Goal: Task Accomplishment & Management: Manage account settings

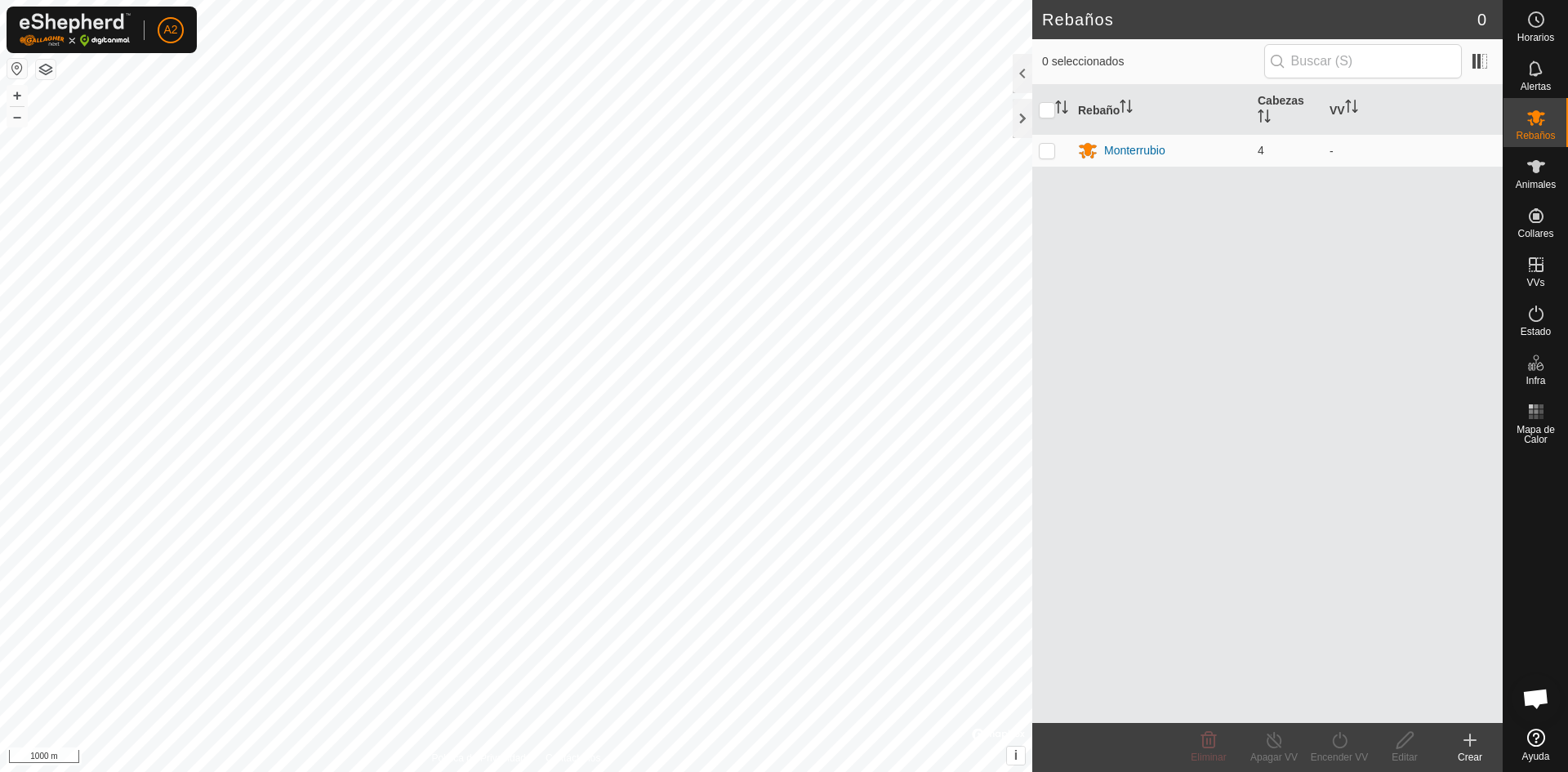
scroll to position [164, 0]
click at [1540, 116] on icon at bounding box center [1536, 118] width 18 height 16
click at [1123, 106] on icon "Activar para ordenar" at bounding box center [1123, 106] width 2 height 13
click at [1112, 102] on th "Rebaño" at bounding box center [1161, 110] width 180 height 50
click at [1121, 105] on icon "Activar para ordenar" at bounding box center [1127, 106] width 13 height 13
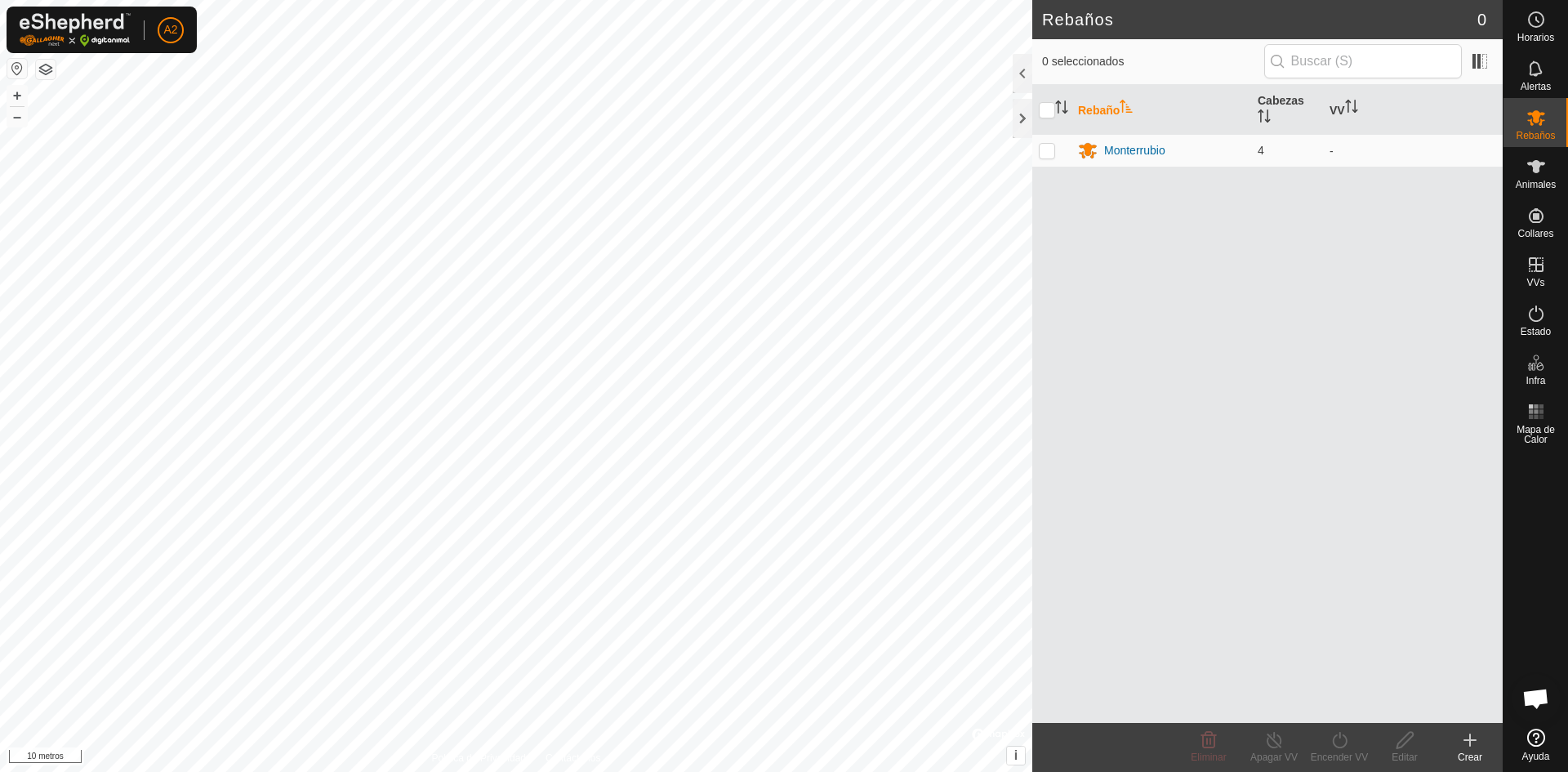
click at [1104, 95] on th "Rebaño" at bounding box center [1161, 110] width 180 height 50
click at [1062, 100] on icon "Activar para ordenar" at bounding box center [1062, 107] width 13 height 13
click at [1518, 56] on div "Alertas" at bounding box center [1536, 73] width 65 height 49
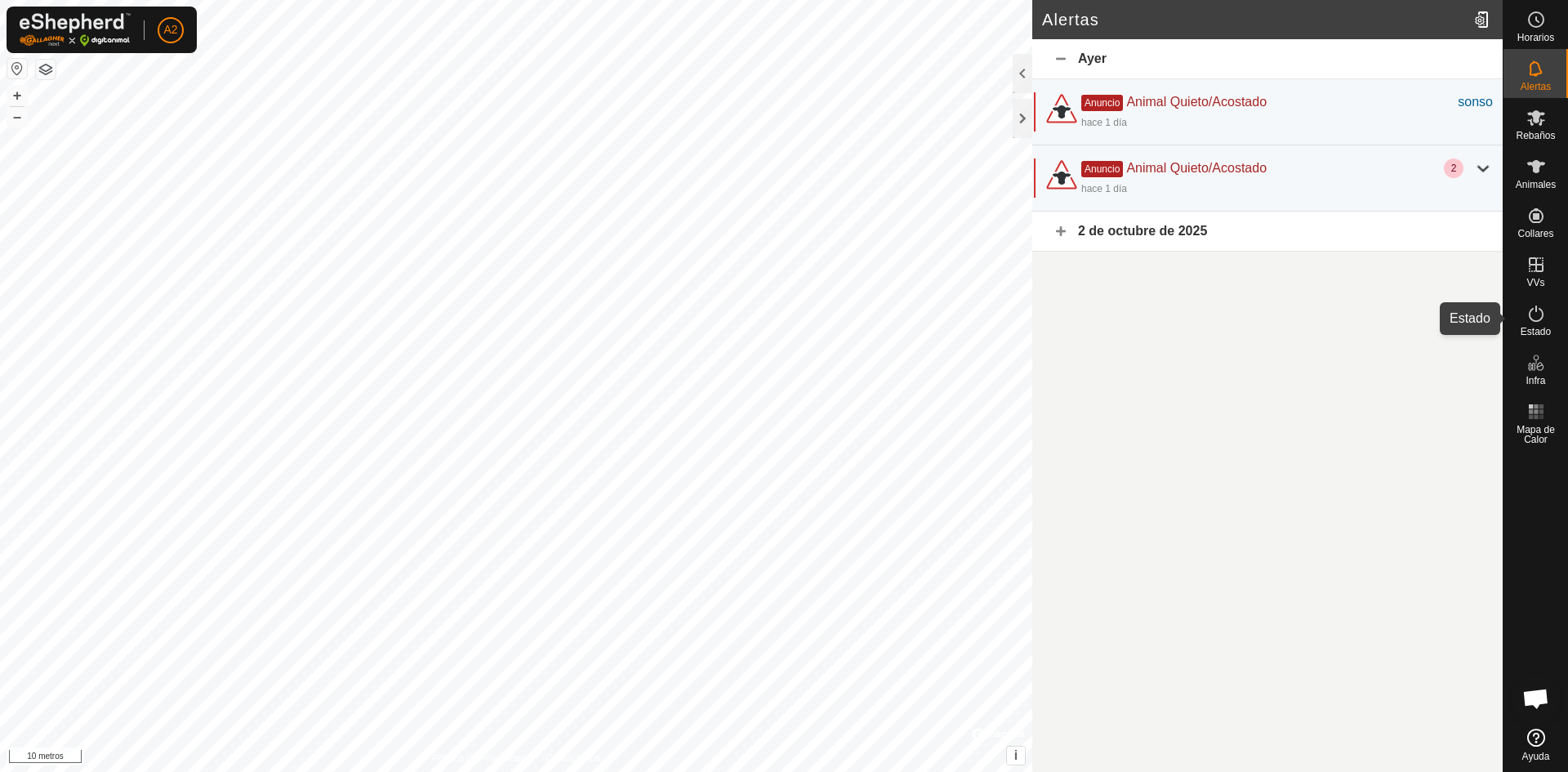
click at [1536, 304] on icon at bounding box center [1536, 314] width 20 height 20
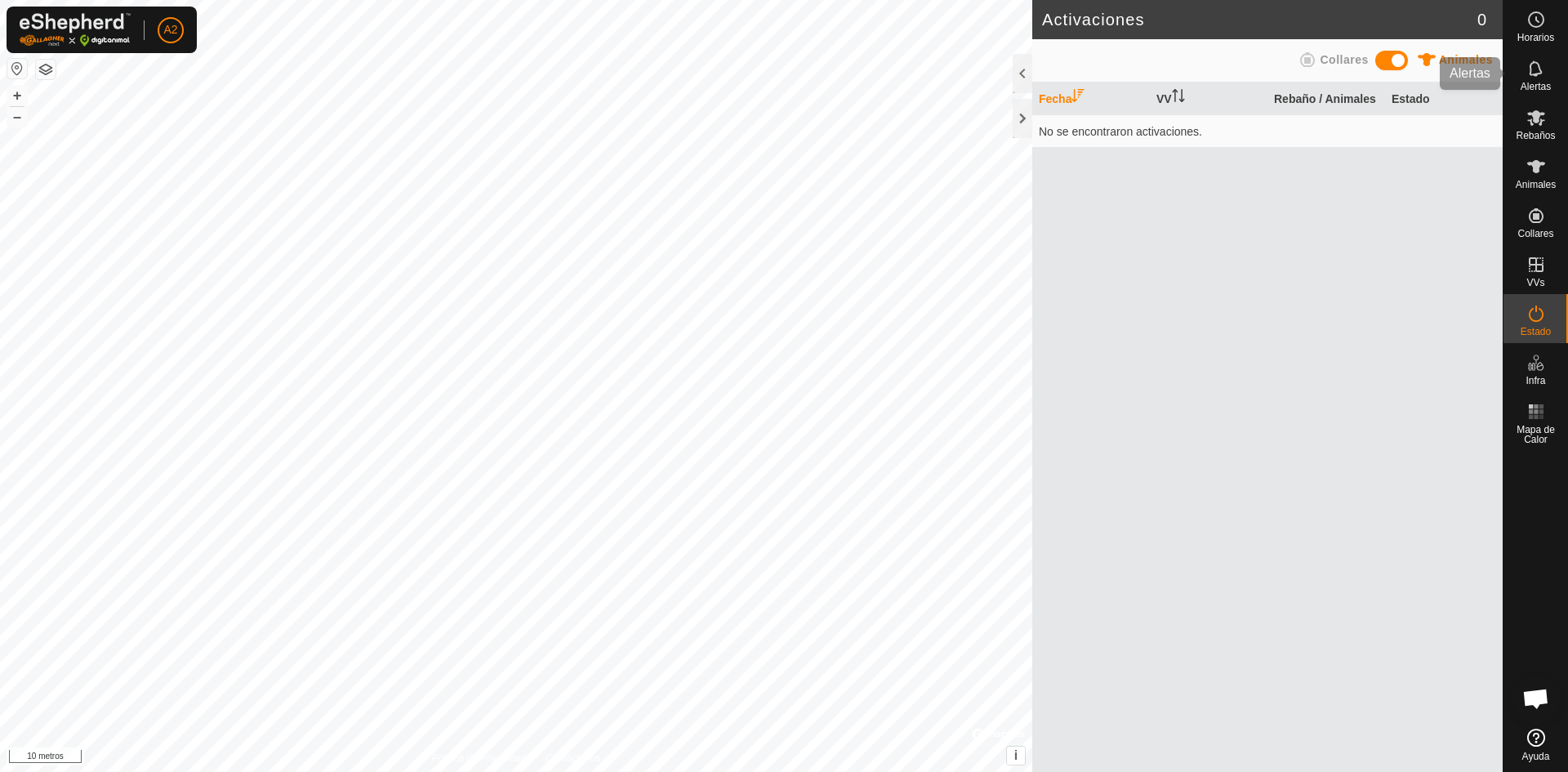
click at [1544, 84] on font "Alertas" at bounding box center [1536, 86] width 30 height 12
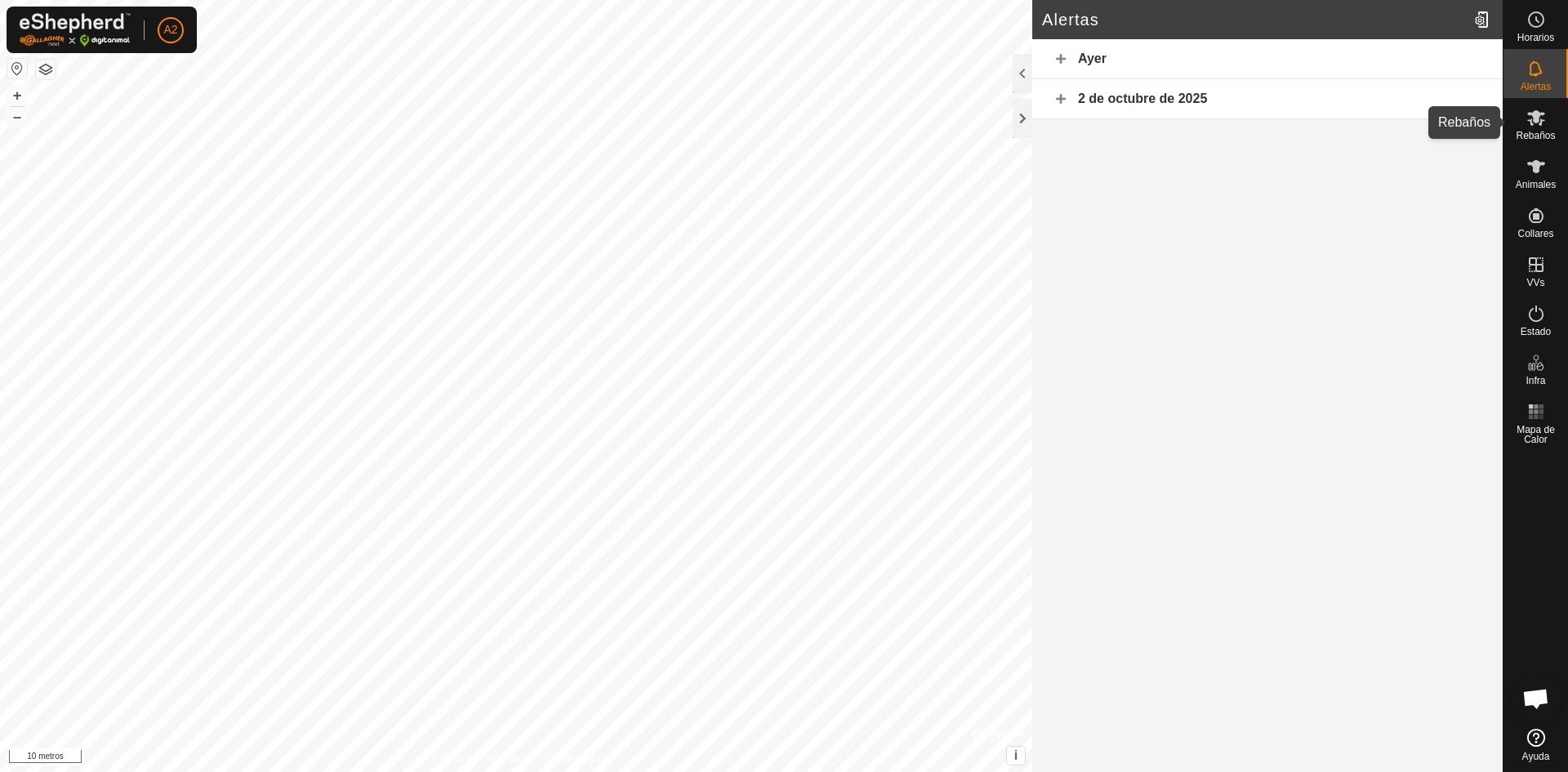
click at [1538, 113] on icon at bounding box center [1536, 118] width 18 height 16
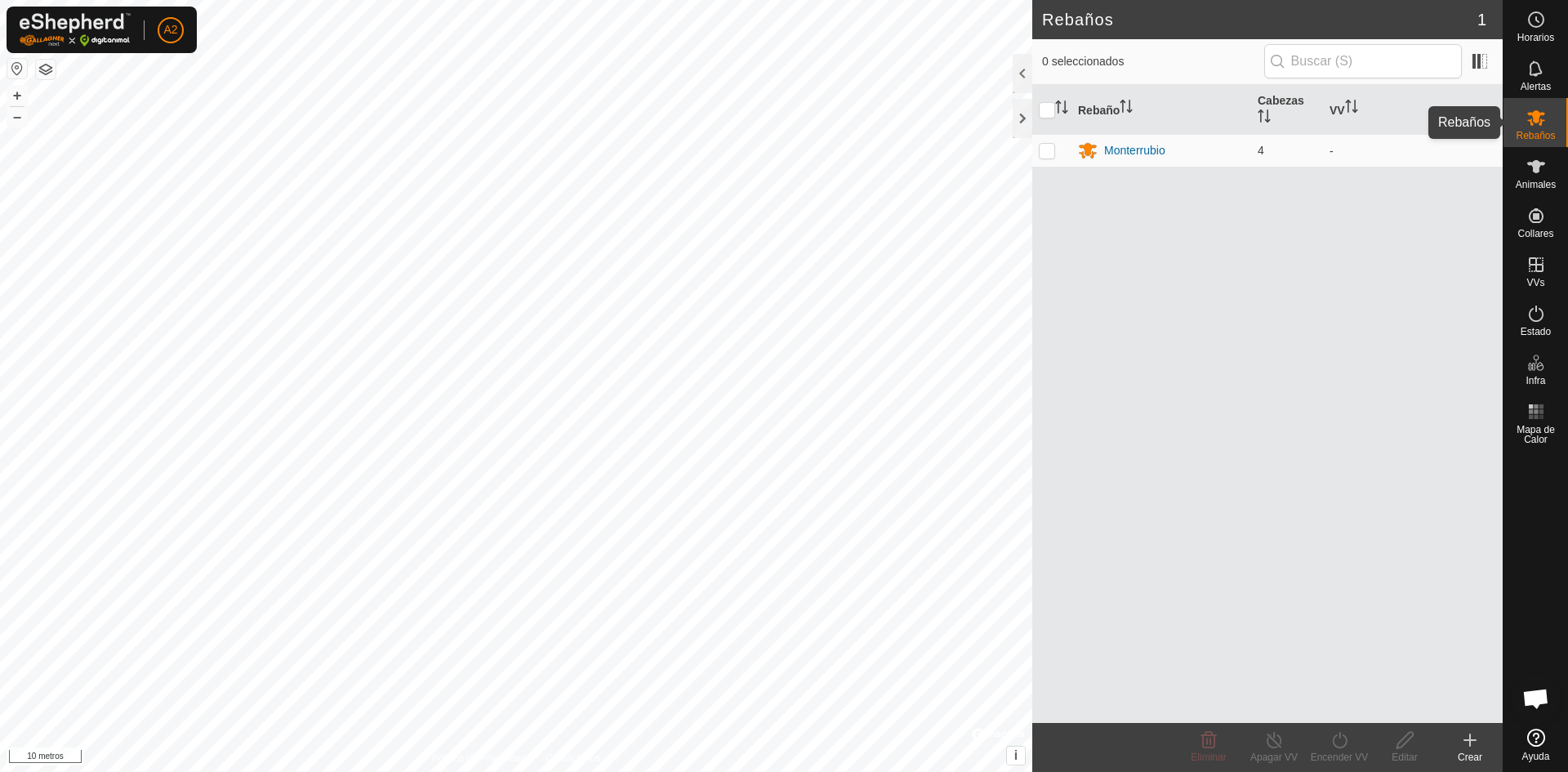
click at [1531, 115] on icon at bounding box center [1536, 118] width 18 height 16
click at [1464, 746] on icon at bounding box center [1470, 740] width 20 height 20
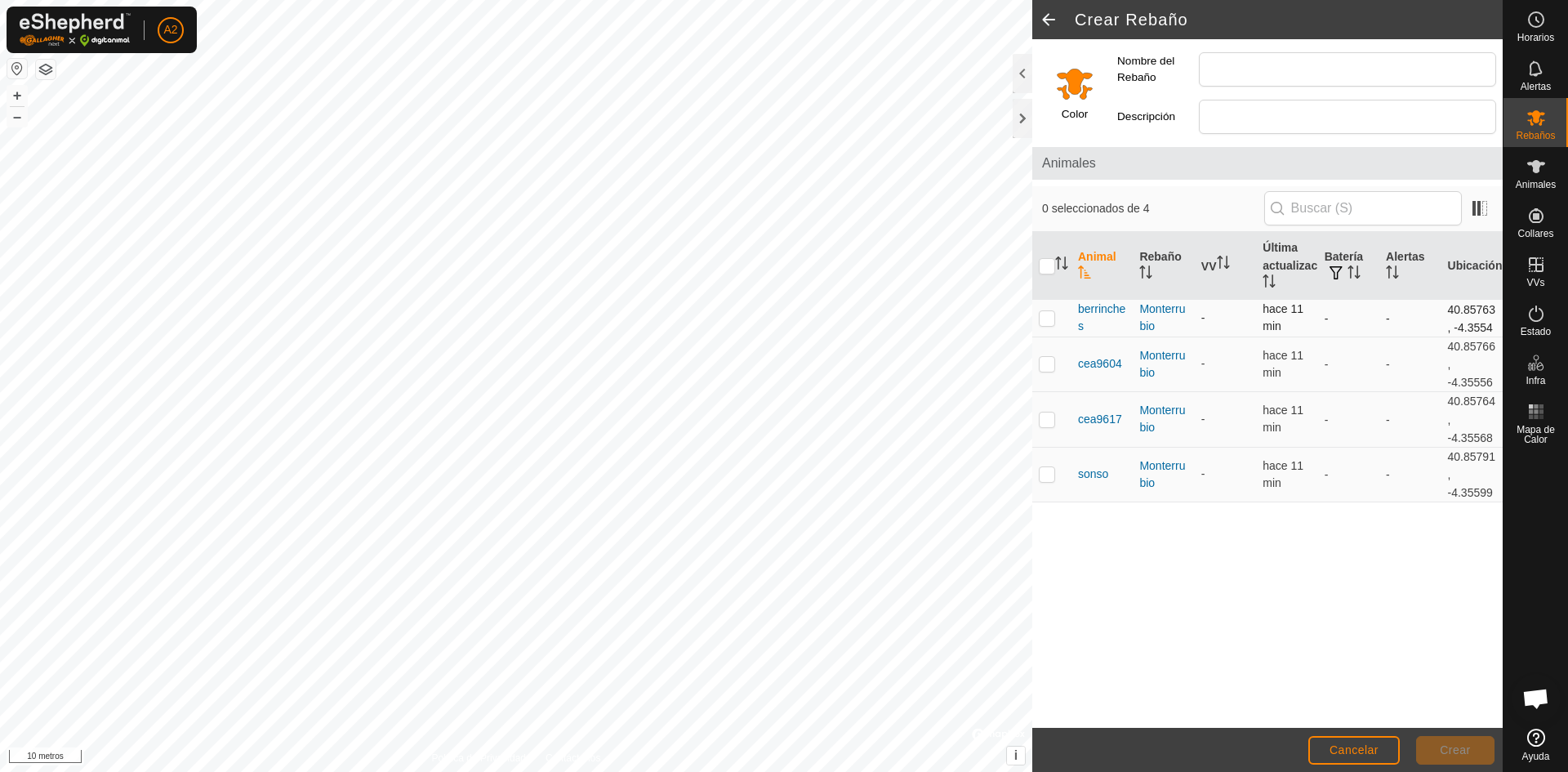
click at [1049, 317] on p-checkbox at bounding box center [1047, 318] width 17 height 13
checkbox input "true"
click at [1049, 361] on p-checkbox at bounding box center [1047, 364] width 17 height 13
checkbox input "true"
click at [1050, 413] on p-tablecheckbox at bounding box center [1047, 419] width 17 height 13
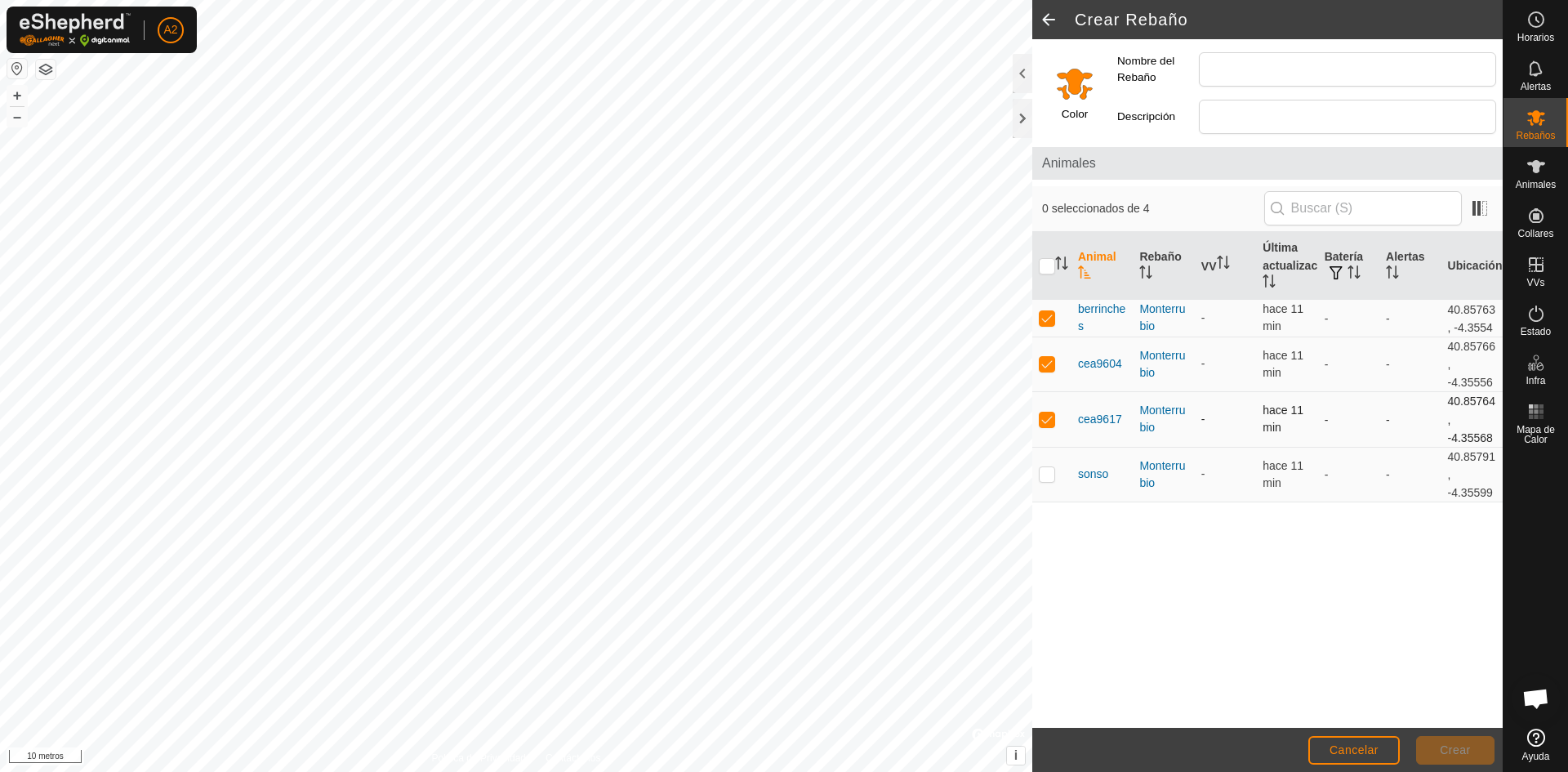
click at [1054, 445] on td at bounding box center [1051, 419] width 39 height 56
click at [1054, 424] on p-checkbox at bounding box center [1047, 419] width 17 height 13
checkbox input "true"
click at [1048, 471] on p-checkbox at bounding box center [1047, 474] width 17 height 13
checkbox input "true"
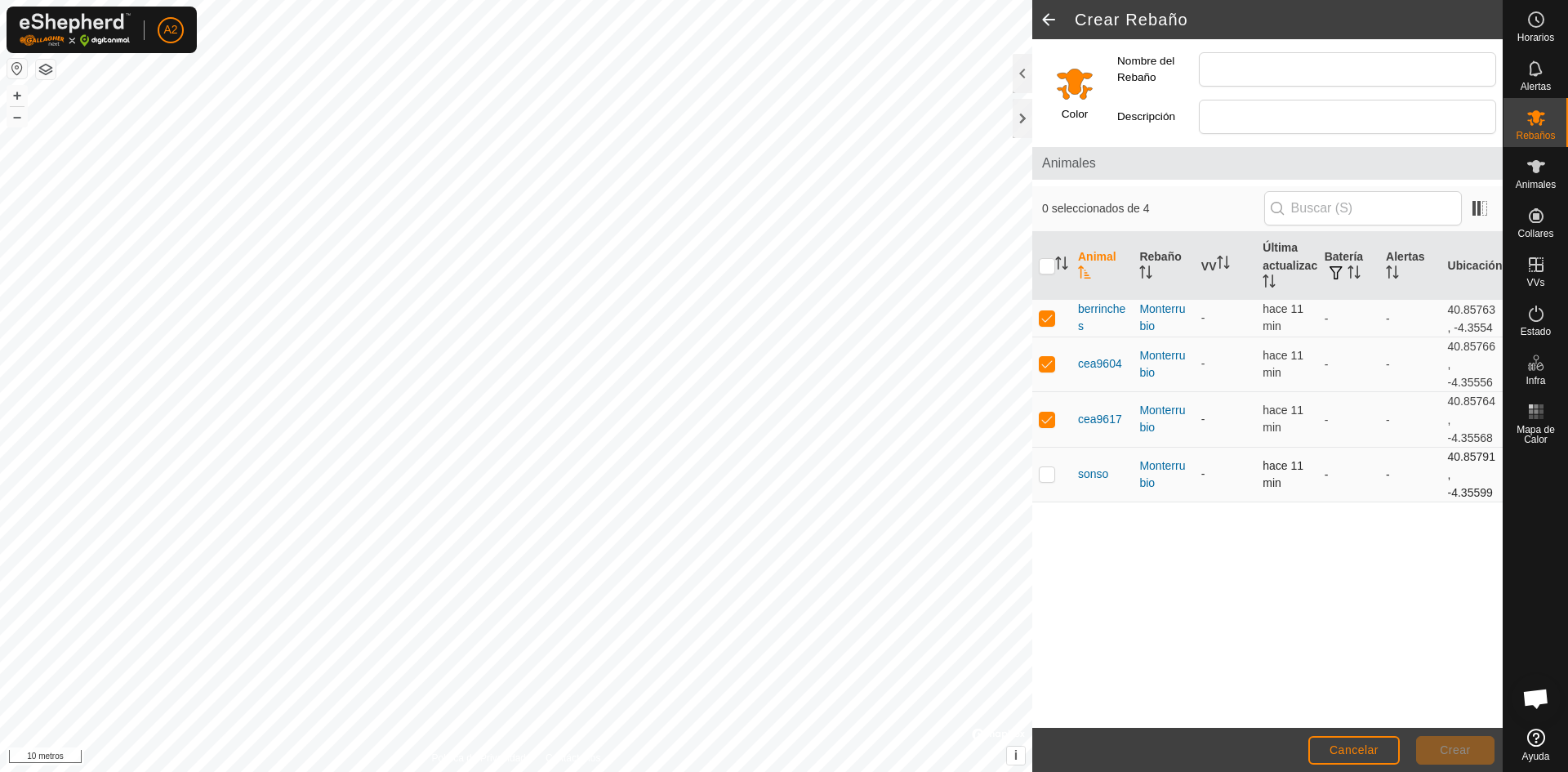
checkbox input "true"
click at [1310, 69] on input "Nombre del Rebaño" at bounding box center [1347, 69] width 297 height 34
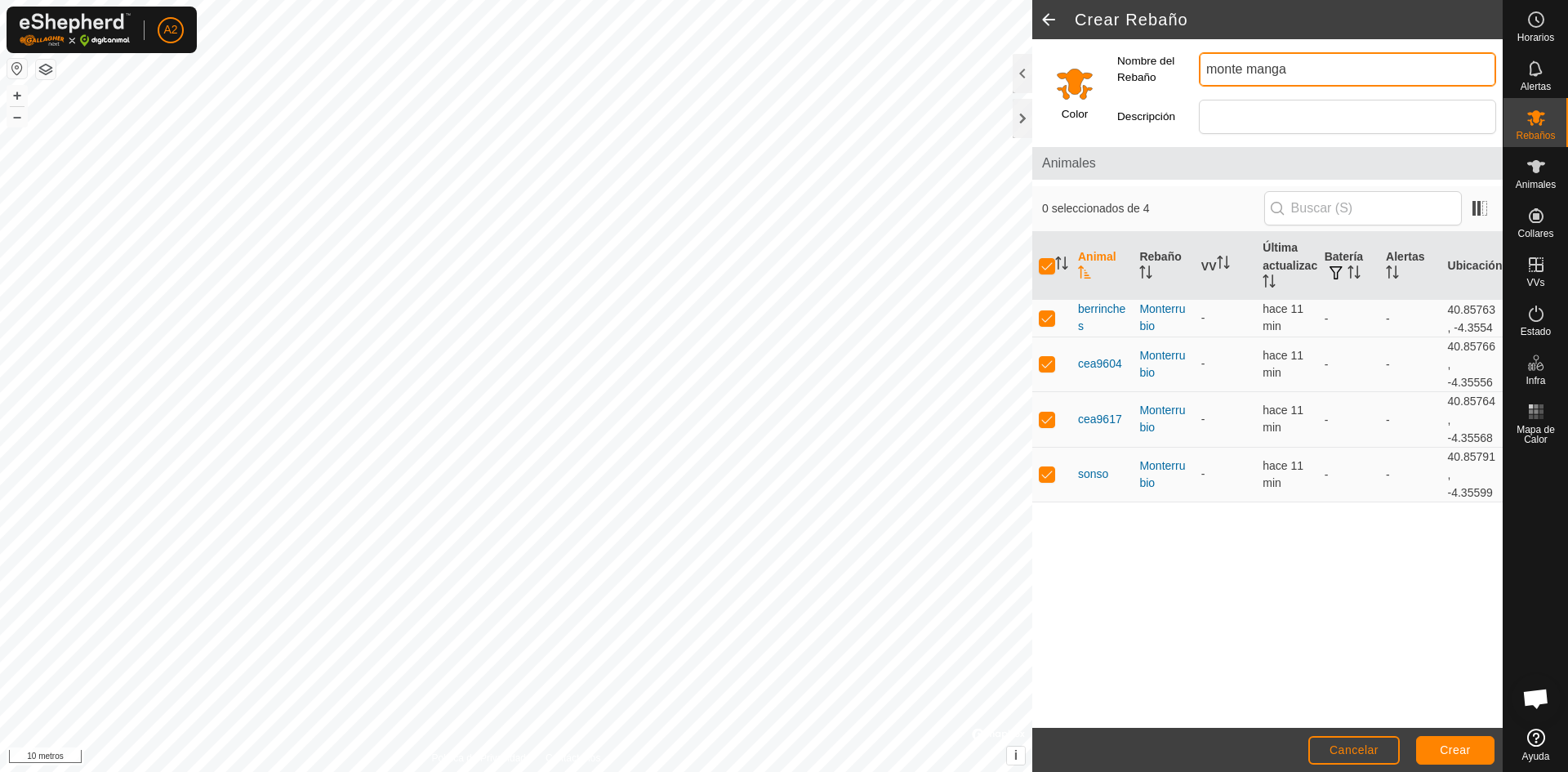
type input "monte manga"
click at [1464, 746] on font "Crear" at bounding box center [1454, 750] width 31 height 13
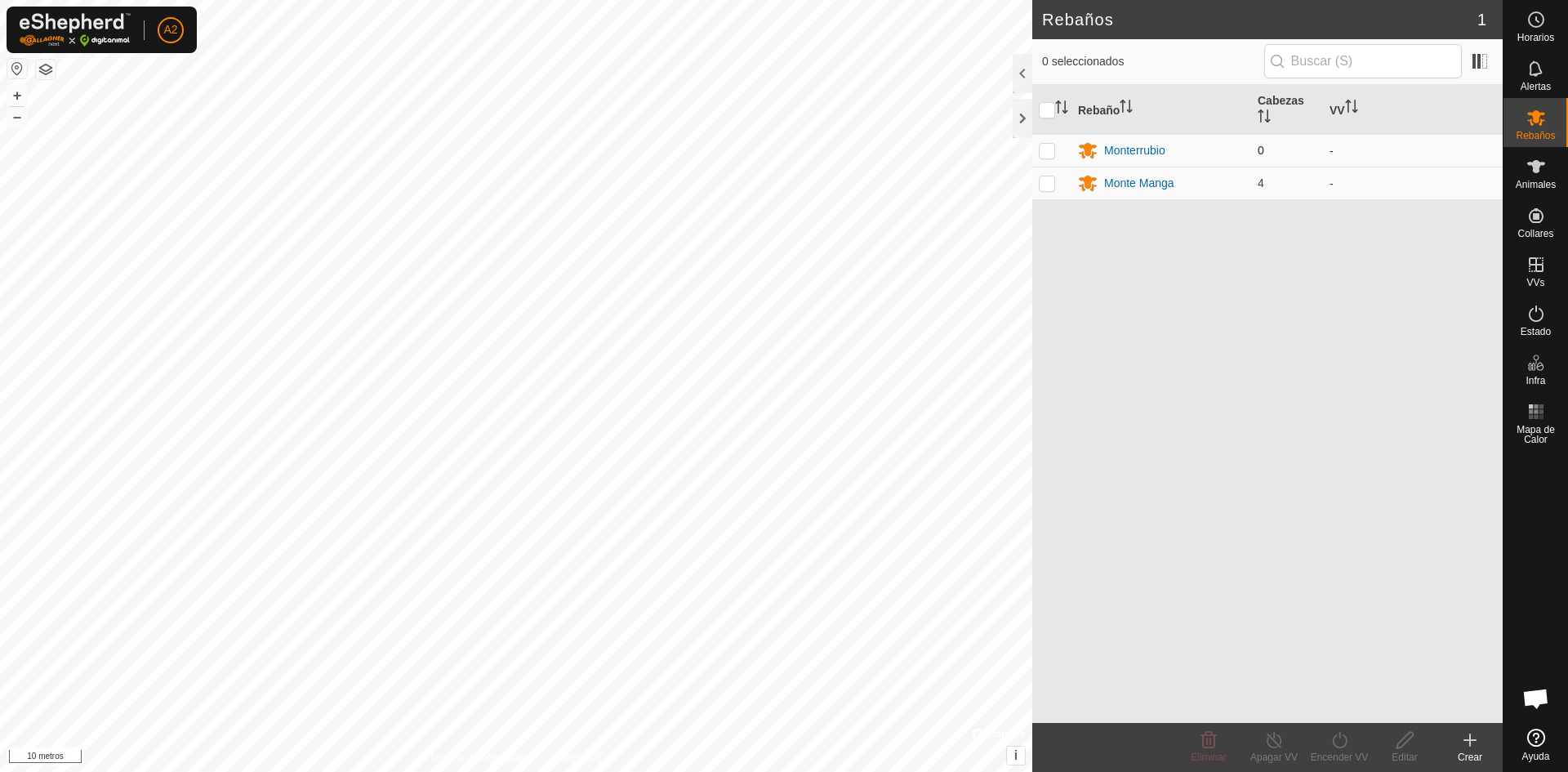
click at [1264, 160] on td "0" at bounding box center [1287, 149] width 72 height 32
click at [1305, 153] on td "0" at bounding box center [1287, 149] width 72 height 32
drag, startPoint x: 1305, startPoint y: 153, endPoint x: 1427, endPoint y: 268, distance: 167.7
click at [1427, 268] on div "Rebaño [PERSON_NAME] [PERSON_NAME] 0 - [PERSON_NAME] Manga 4 -" at bounding box center [1267, 403] width 470 height 638
click at [1054, 150] on p-checkbox at bounding box center [1047, 150] width 17 height 13
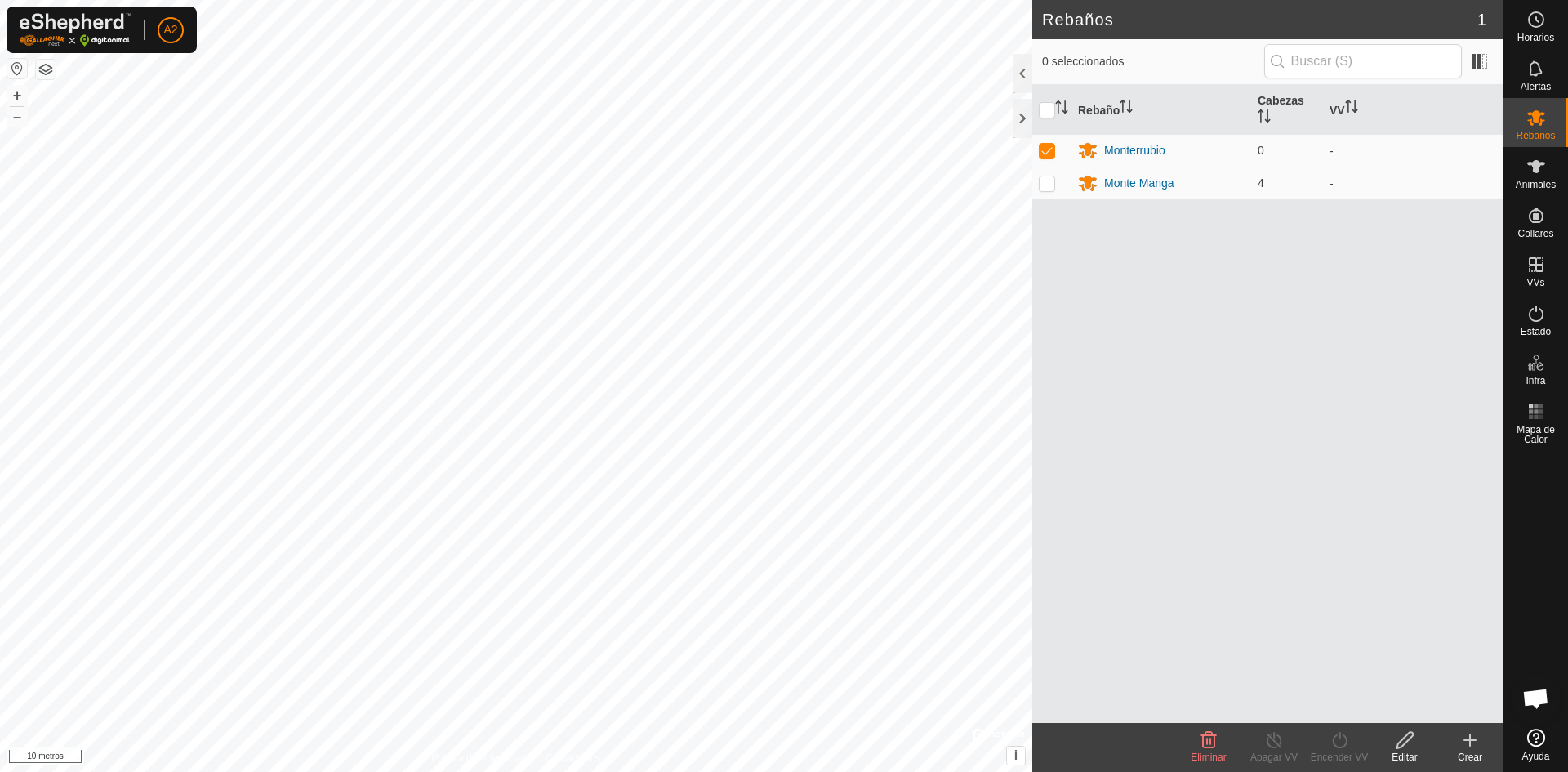
click at [1202, 742] on icon at bounding box center [1209, 740] width 16 height 17
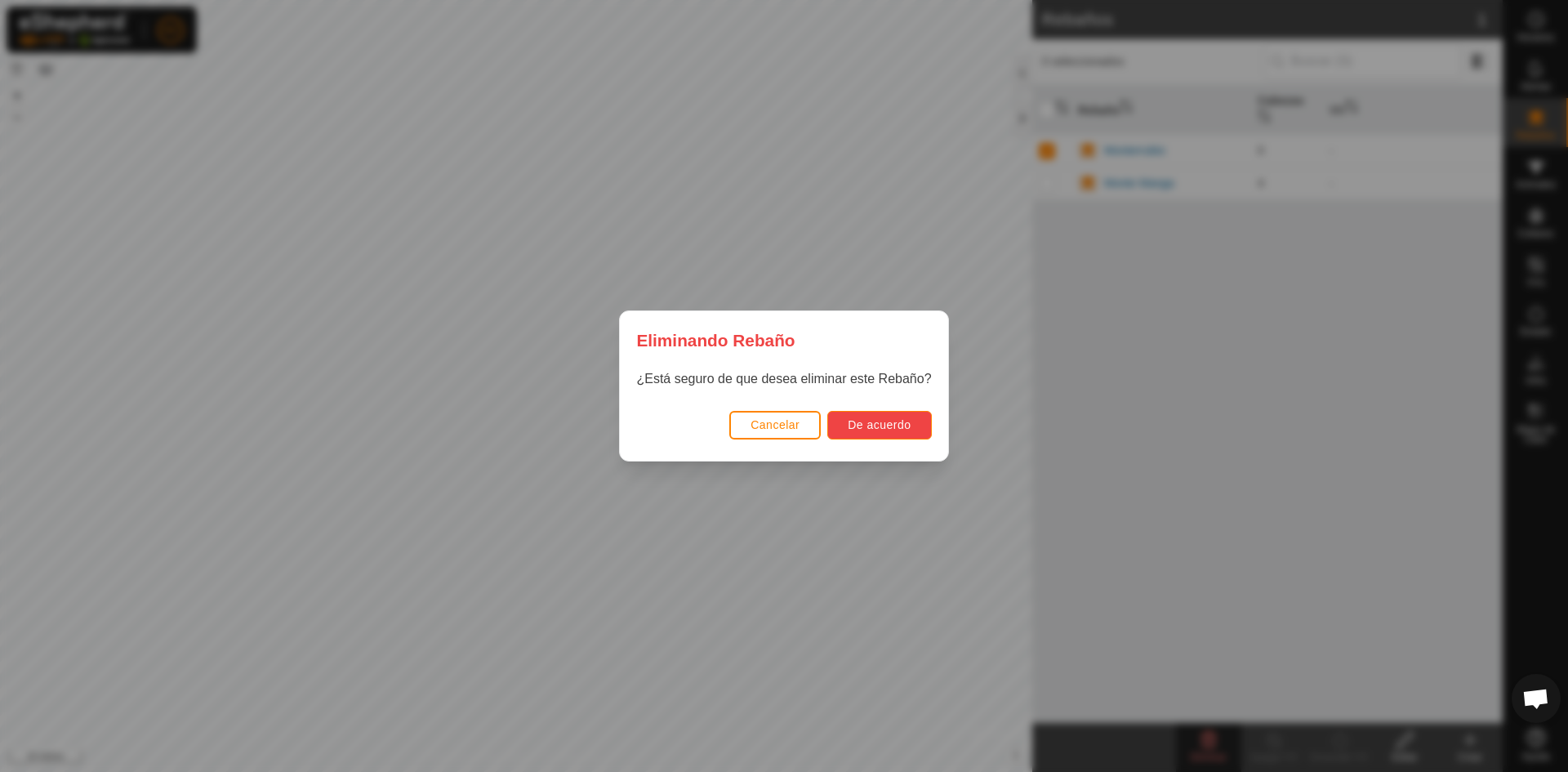
click at [898, 423] on font "De acuerdo" at bounding box center [879, 425] width 63 height 13
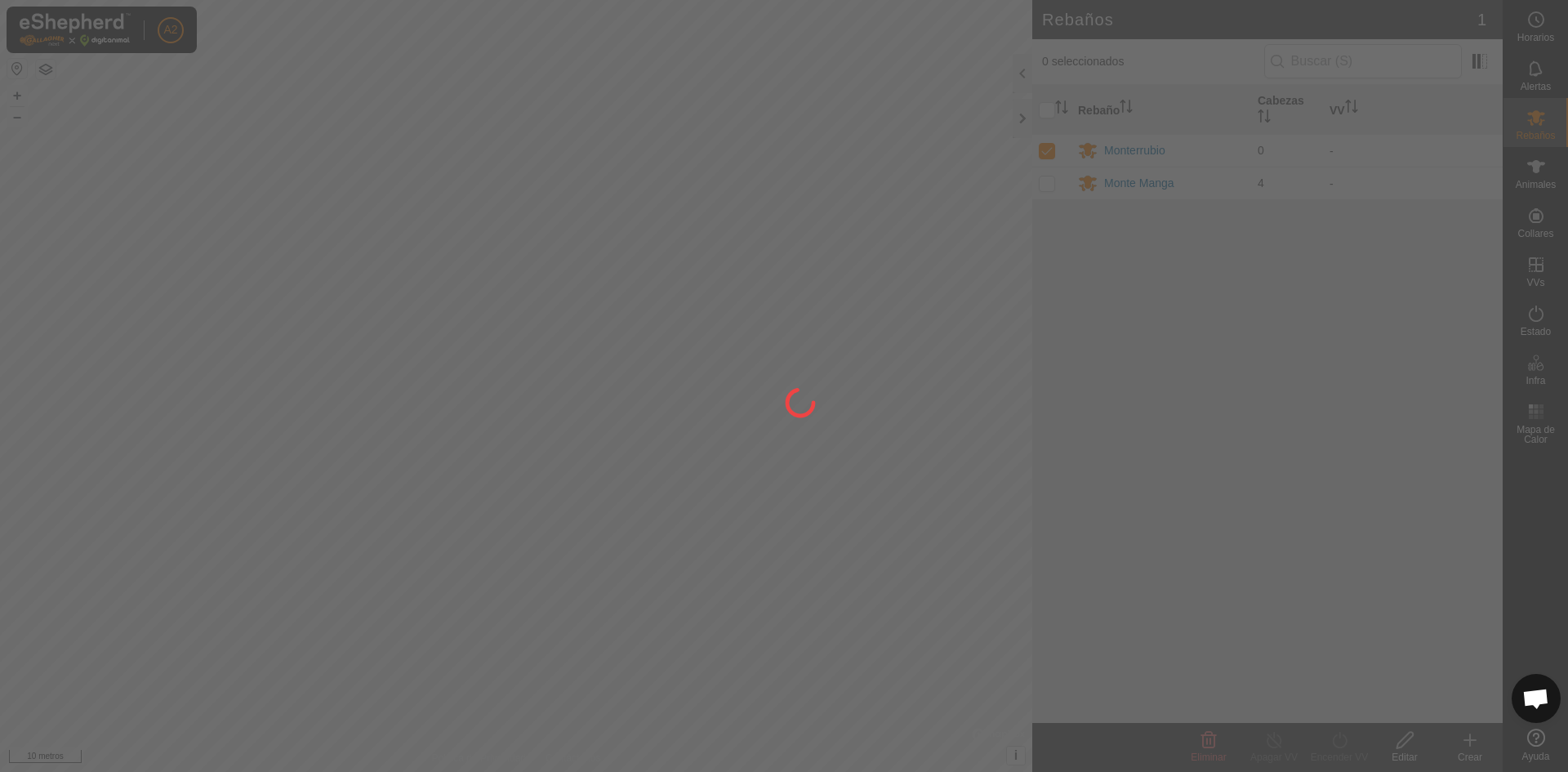
checkbox input "false"
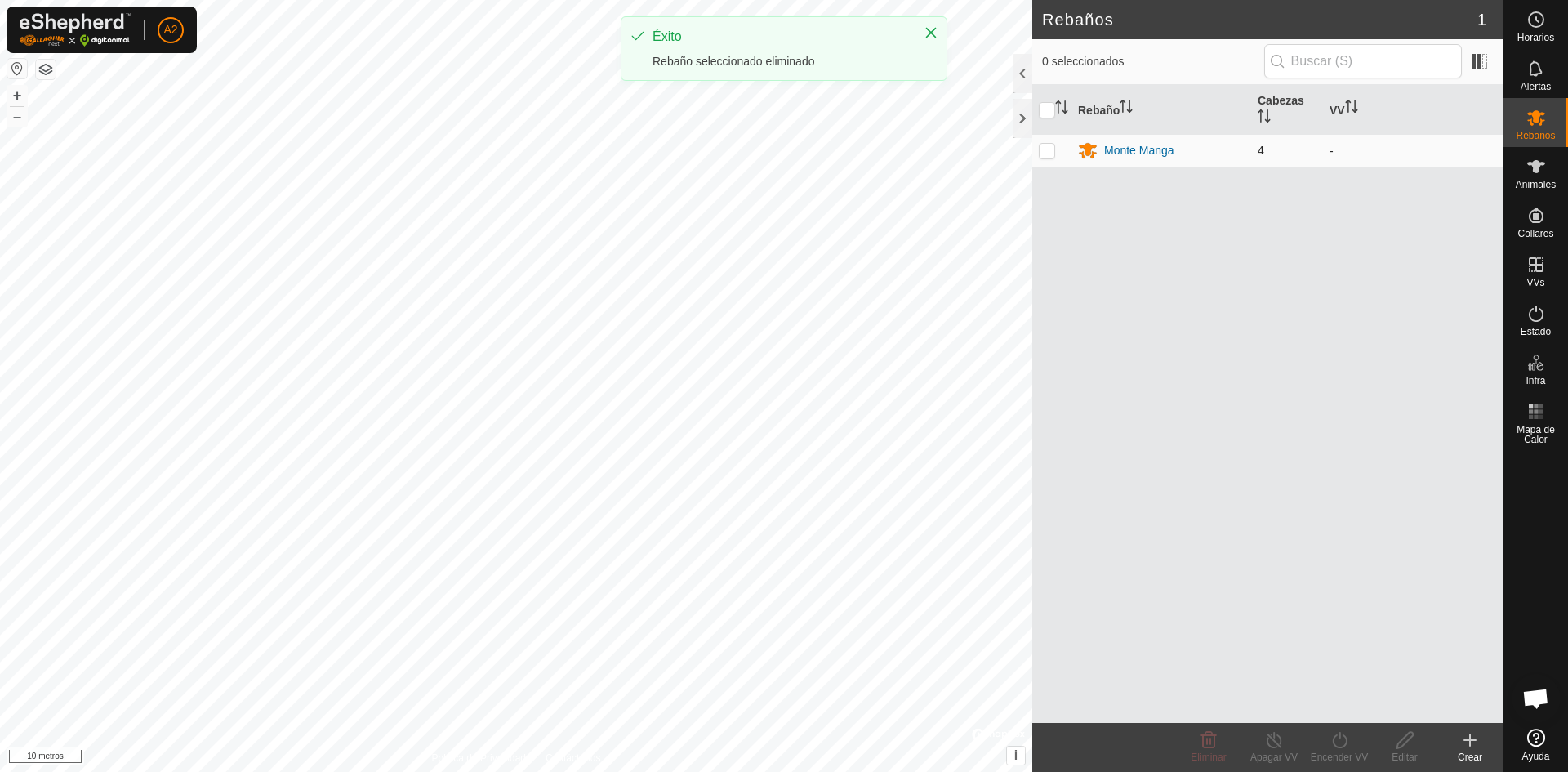
click at [1045, 145] on p-checkbox at bounding box center [1047, 150] width 17 height 13
checkbox input "true"
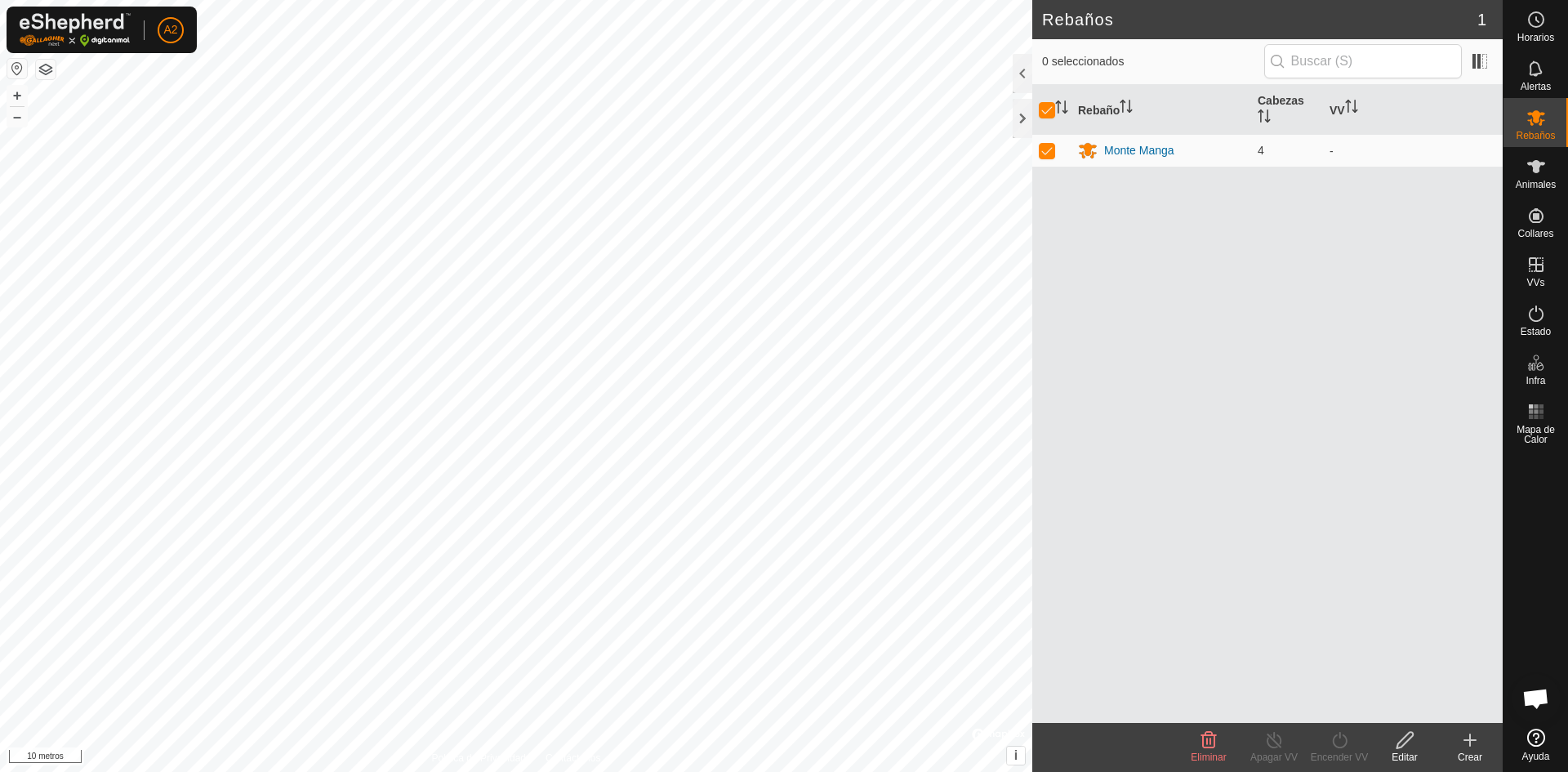
click at [1463, 238] on div "Rebaño [PERSON_NAME] [PERSON_NAME] Manga 4 -" at bounding box center [1267, 403] width 470 height 638
click at [1269, 754] on font "Apagar VV" at bounding box center [1273, 758] width 47 height 12
click at [1538, 745] on icon at bounding box center [1536, 738] width 18 height 18
click at [1538, 704] on span "Chat abierto" at bounding box center [1536, 701] width 27 height 23
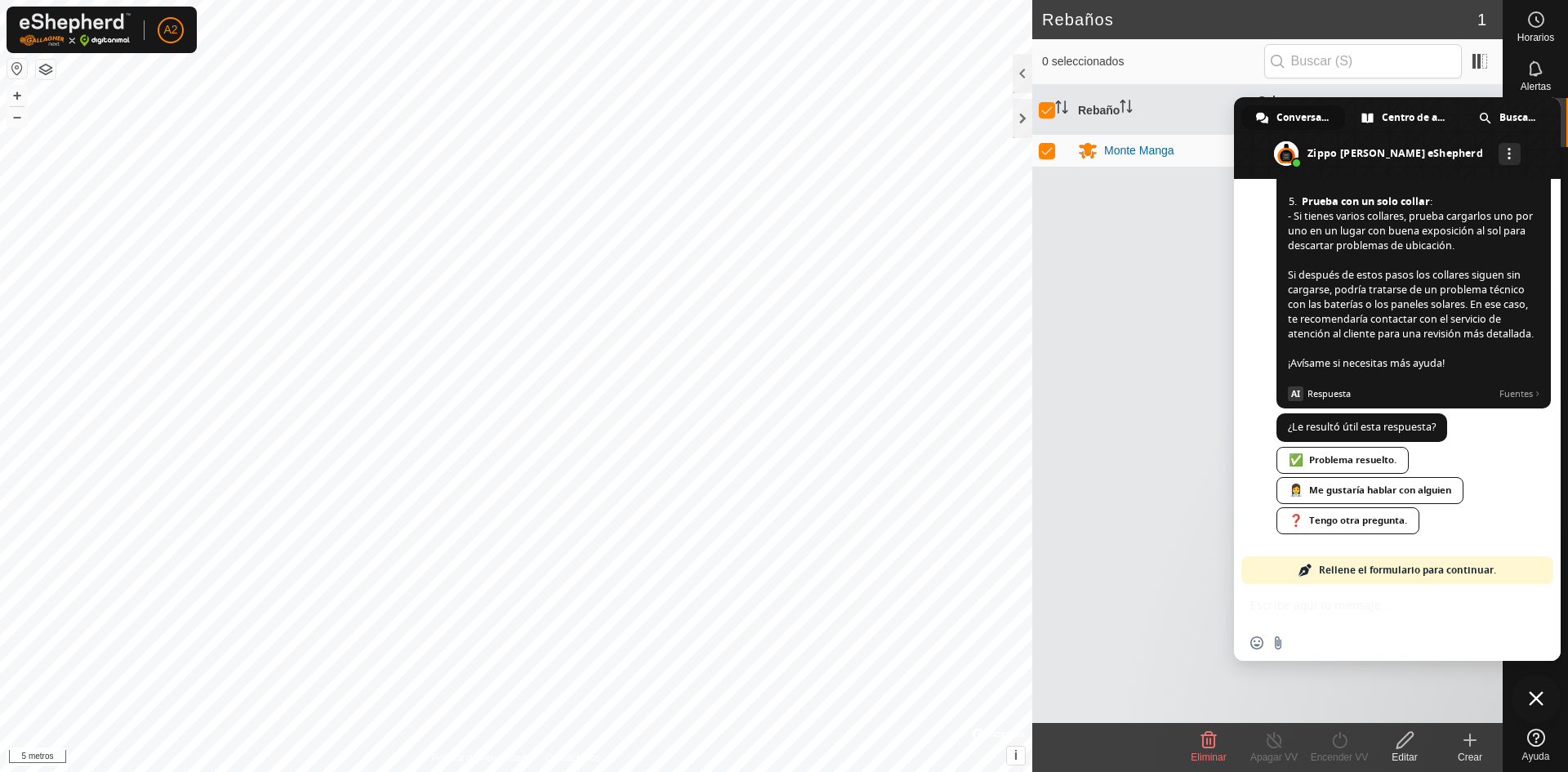
click at [1436, 635] on div "Insertar un emoji Enviar un archivo" at bounding box center [1397, 643] width 327 height 36
click at [1372, 627] on div "Insertar un emoji Enviar un archivo" at bounding box center [1397, 643] width 327 height 36
click at [1371, 622] on div "Insertar un emoji Enviar un archivo" at bounding box center [1397, 623] width 327 height 77
click at [1015, 751] on font "i" at bounding box center [1016, 755] width 3 height 14
click at [1015, 752] on span "›" at bounding box center [1015, 755] width 4 height 14
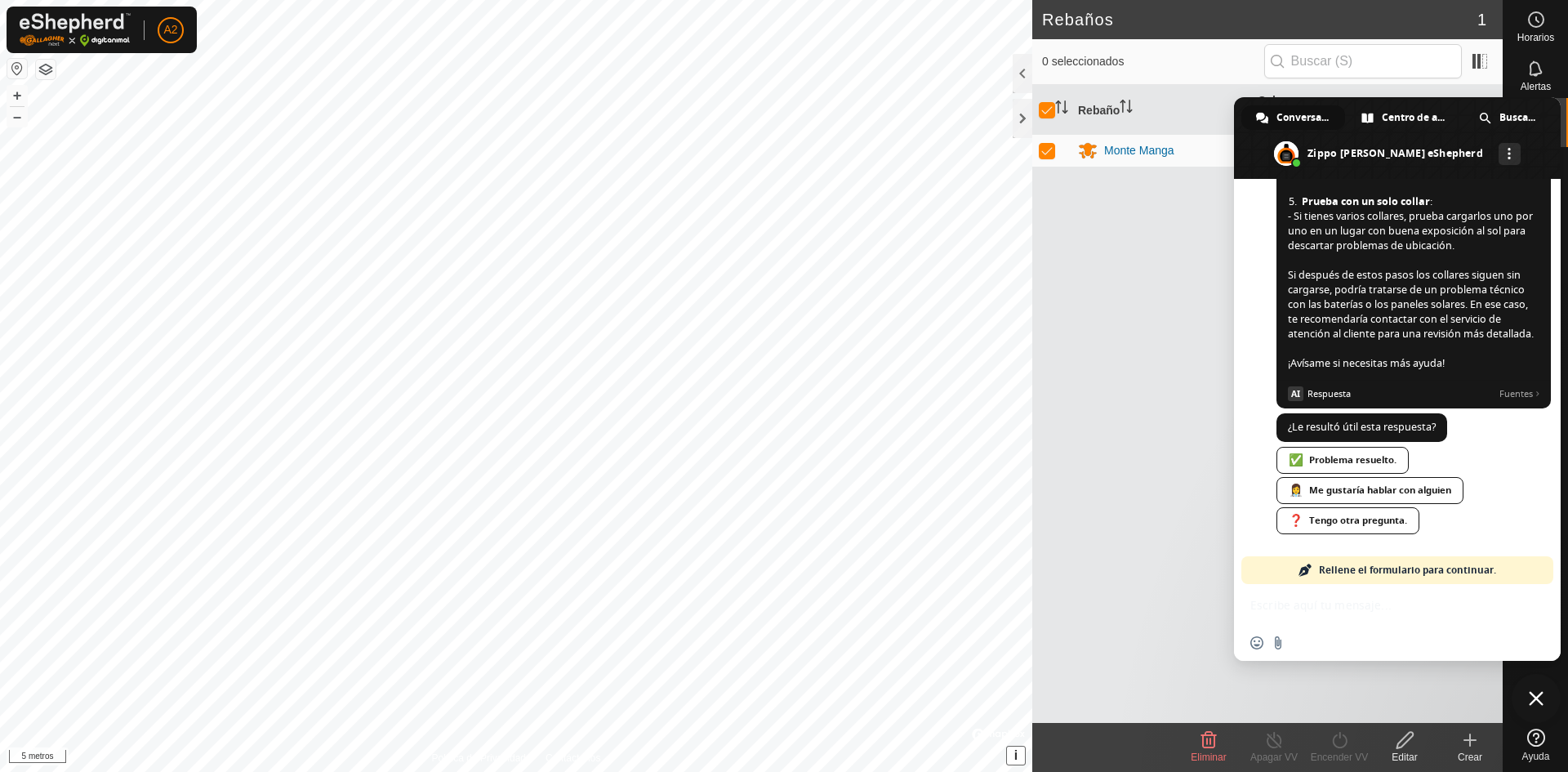
click at [1535, 693] on span "Cerrar el chat" at bounding box center [1536, 699] width 15 height 15
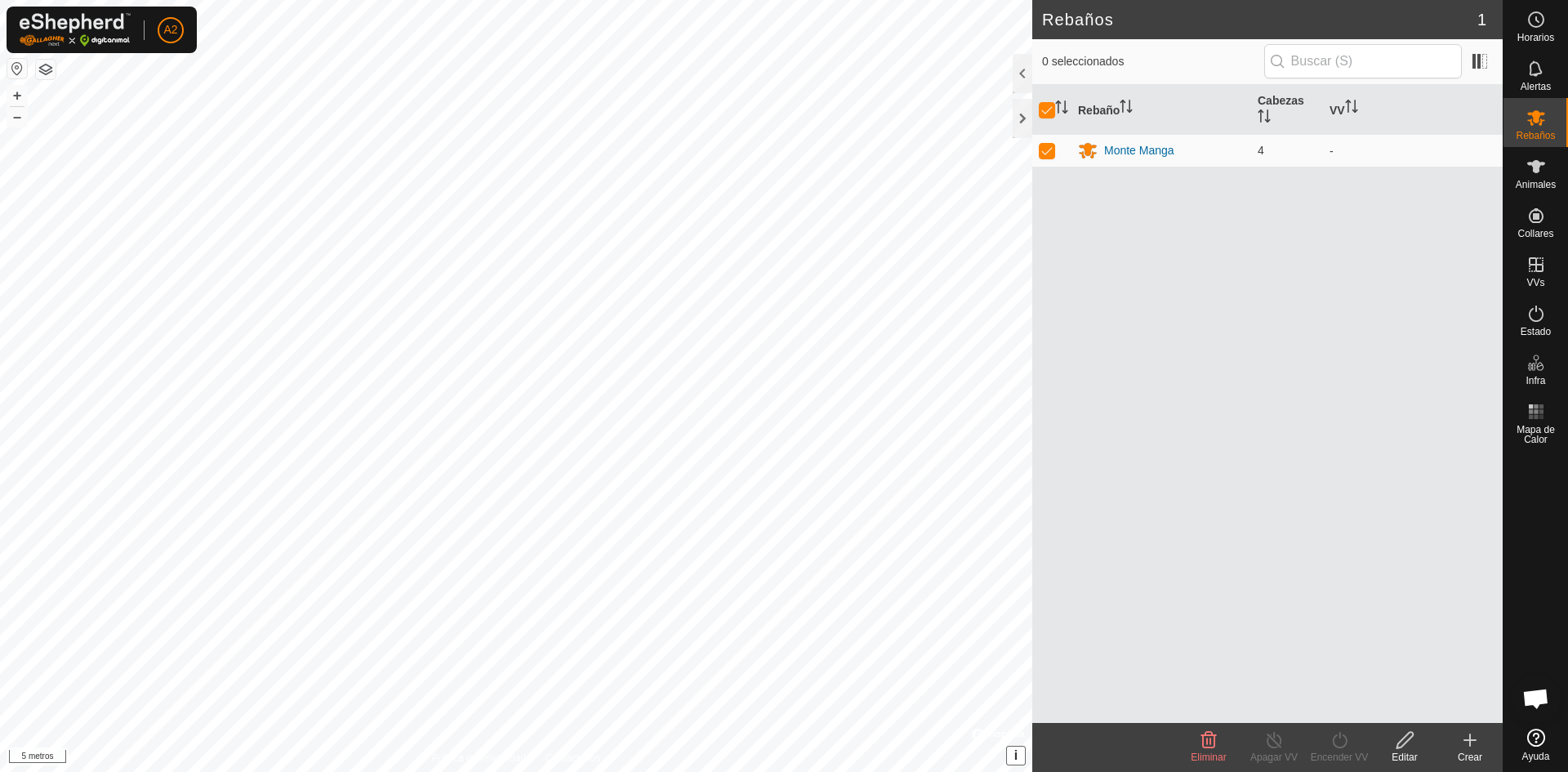
click at [1410, 741] on icon at bounding box center [1405, 740] width 21 height 20
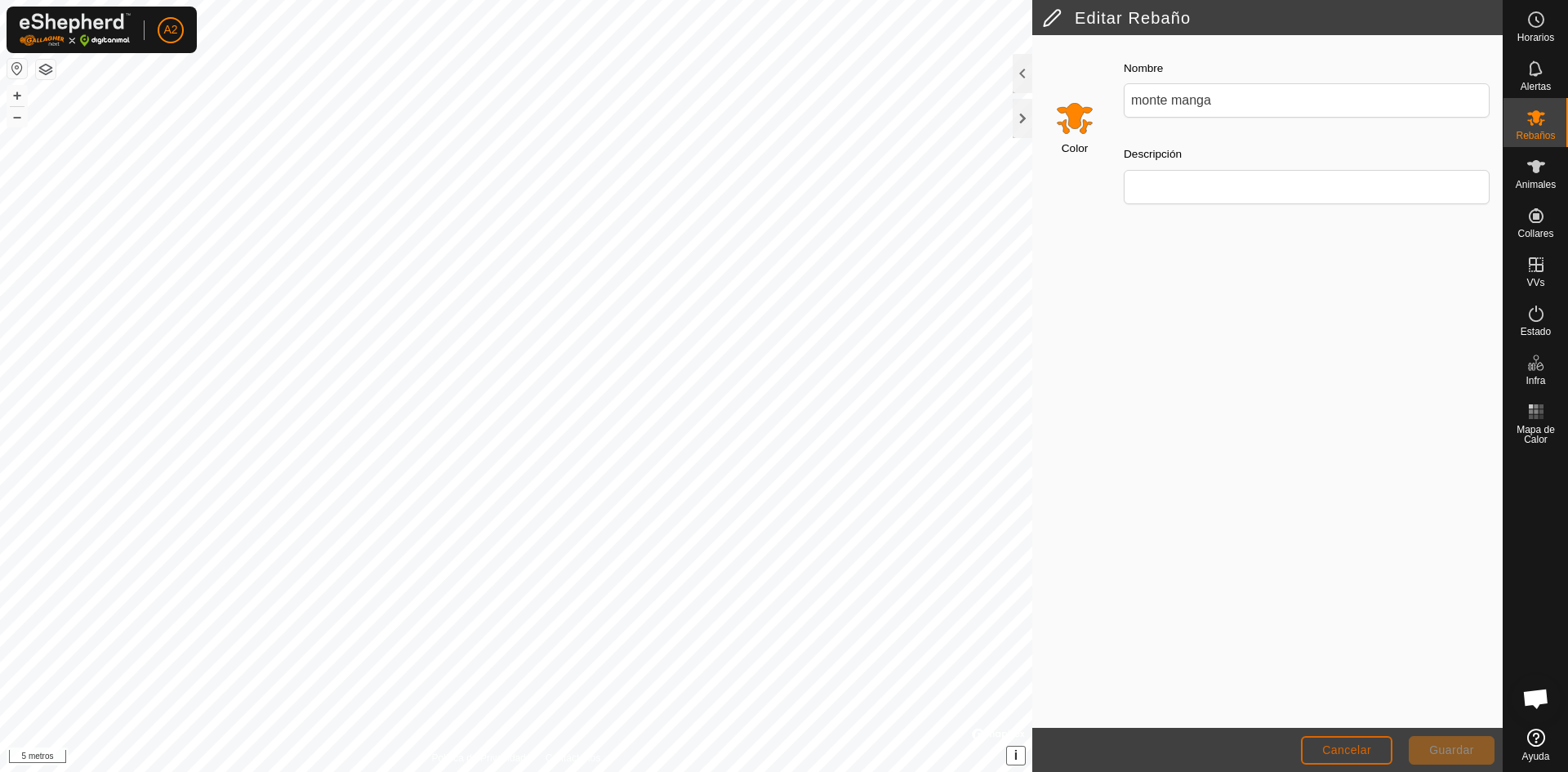
click at [1369, 752] on font "Cancelar" at bounding box center [1346, 750] width 49 height 13
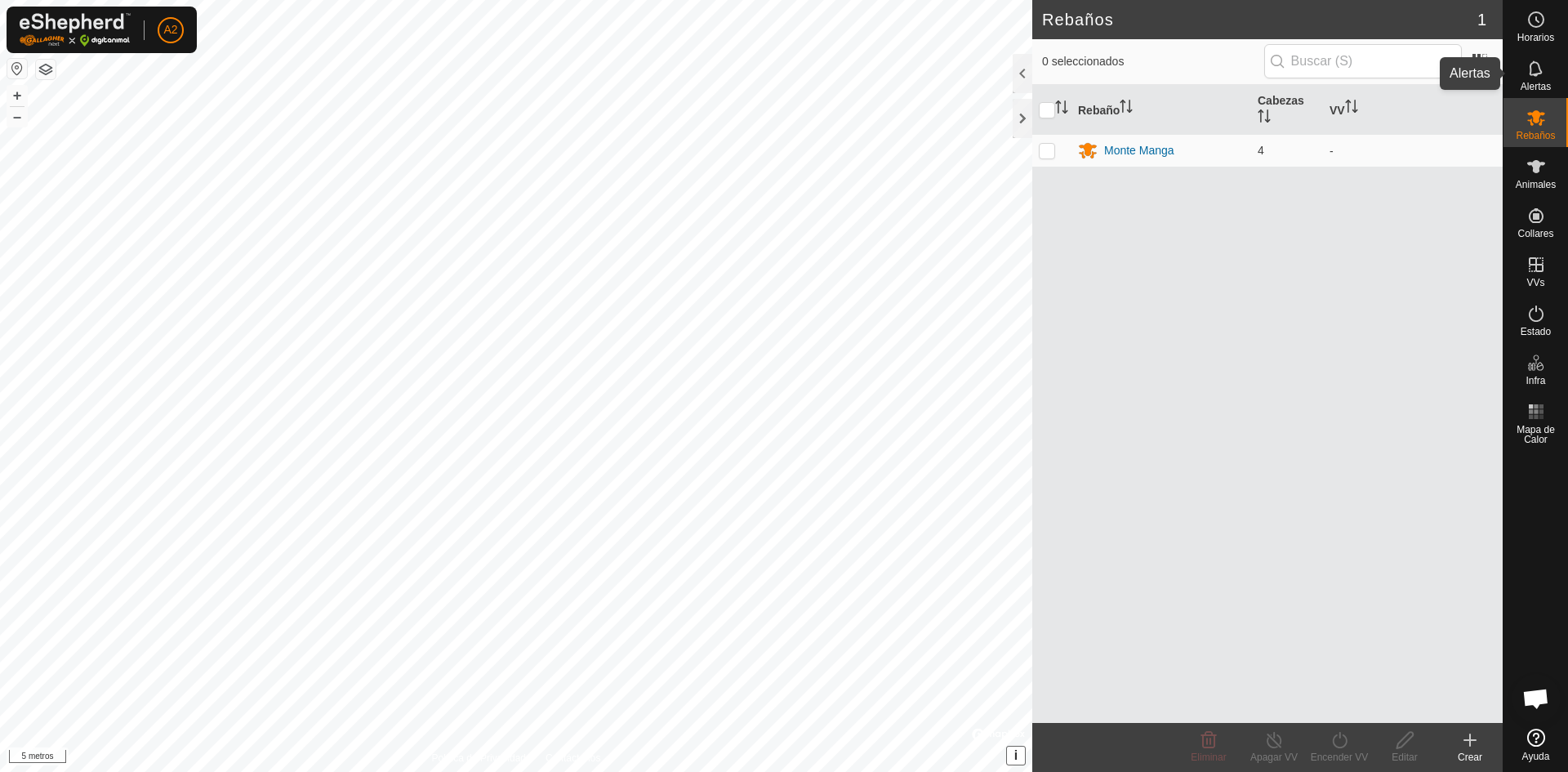
click at [1555, 77] on div "Alertas" at bounding box center [1536, 73] width 65 height 49
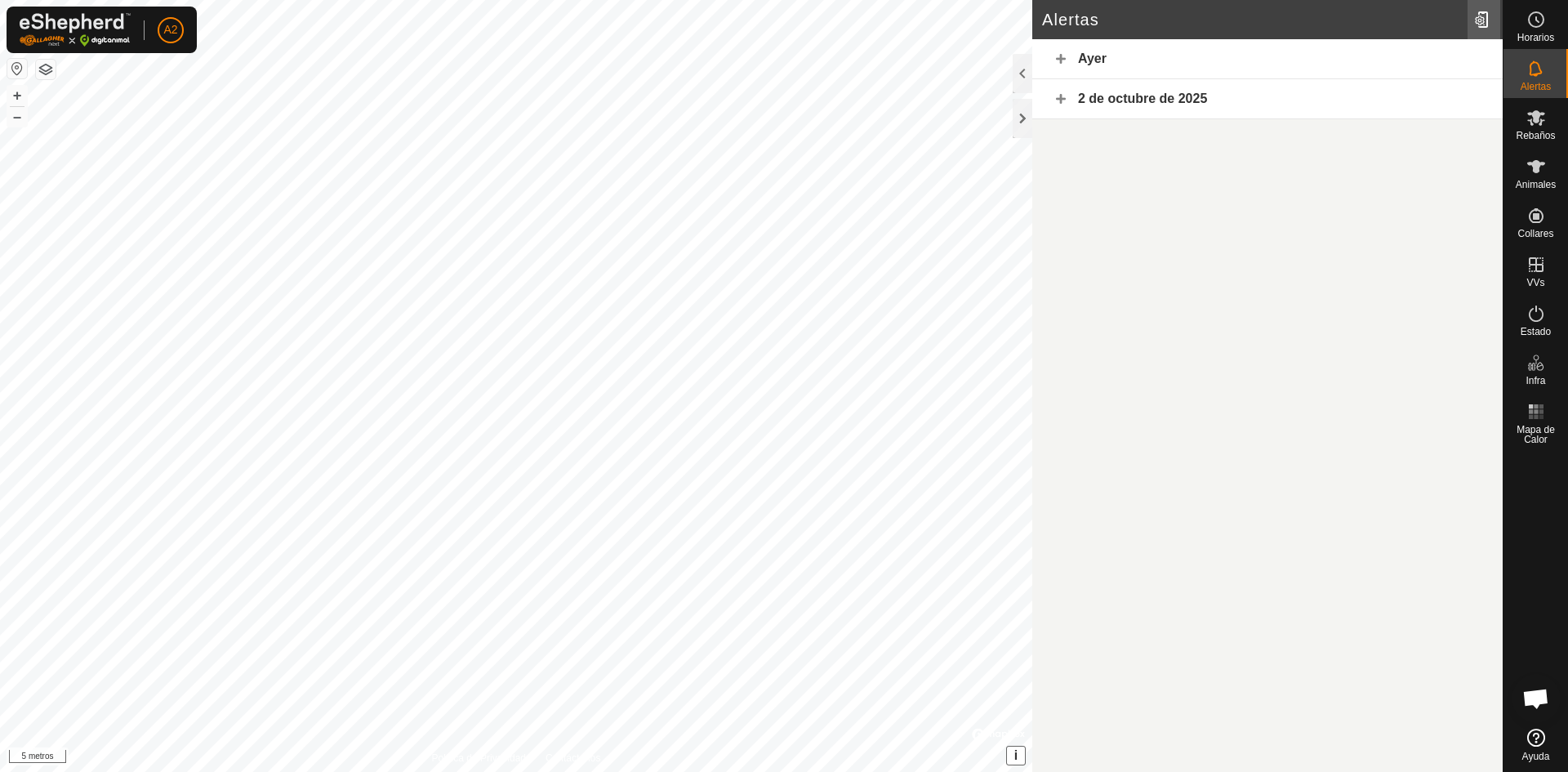
click at [1488, 17] on div at bounding box center [1483, 19] width 32 height 46
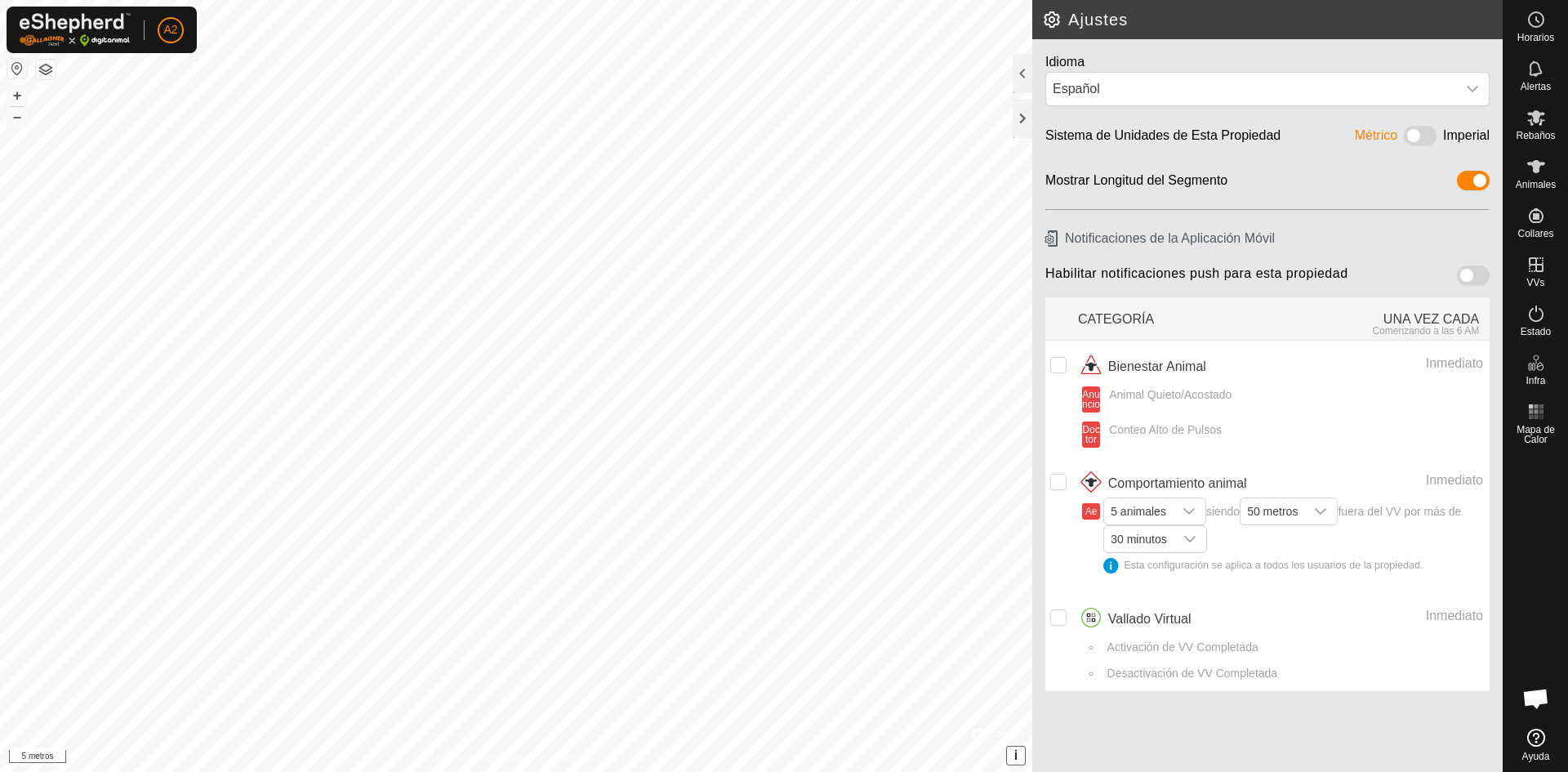
click at [1476, 271] on span at bounding box center [1473, 276] width 32 height 20
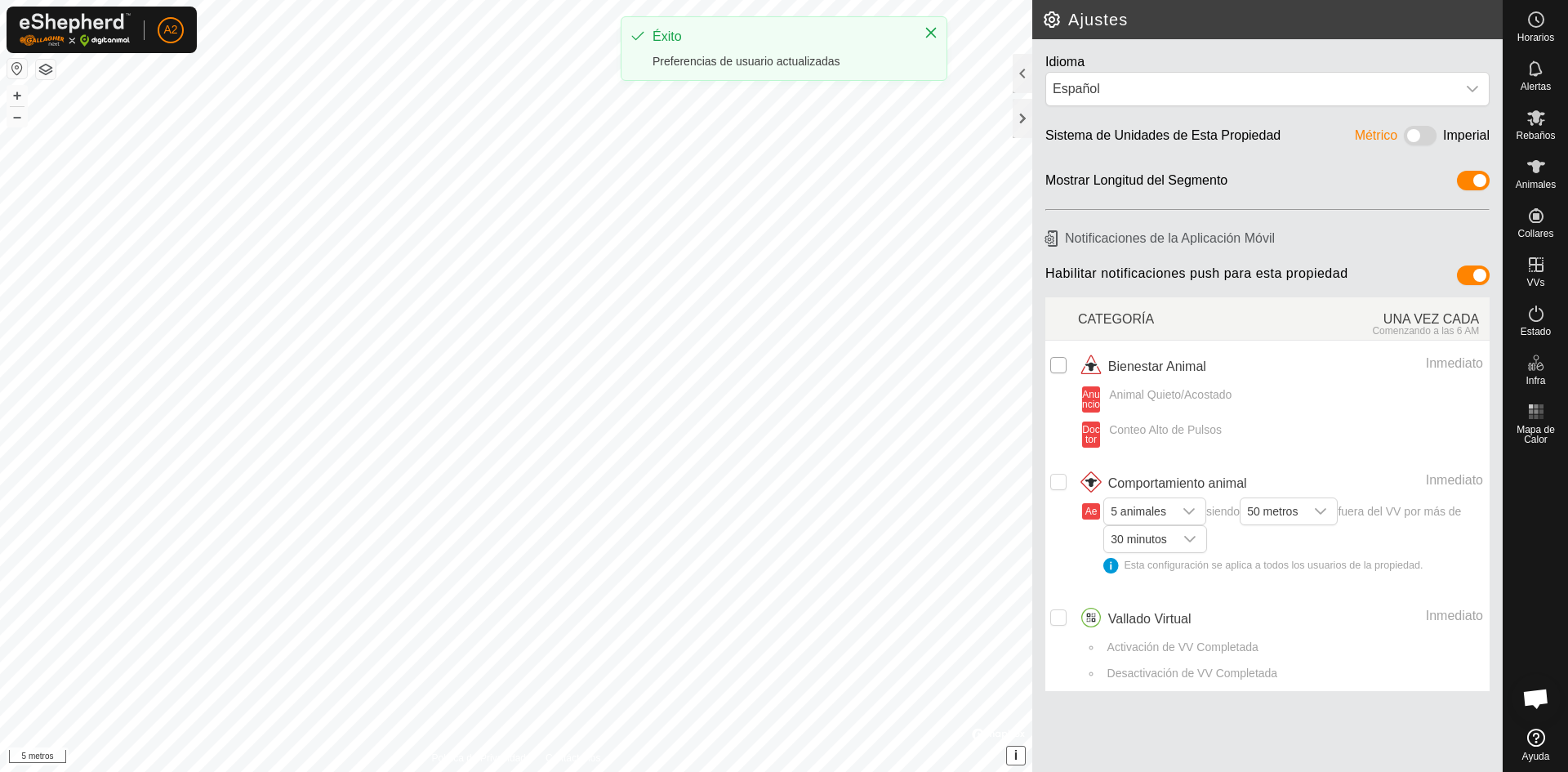
click at [1061, 359] on input "checkbox" at bounding box center [1059, 365] width 17 height 17
checkbox input "true"
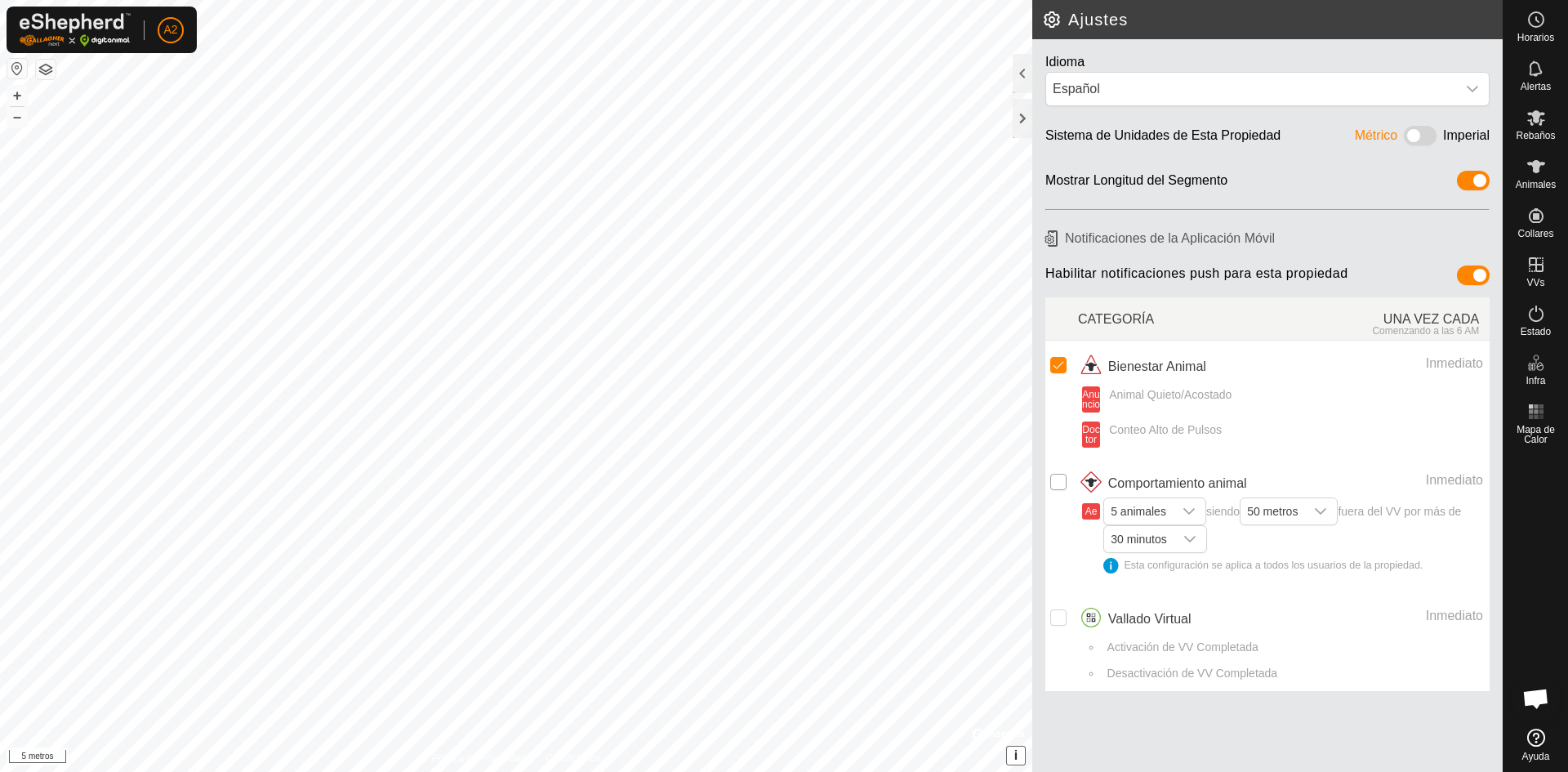
click at [1058, 487] on input "Fila no seleccionada" at bounding box center [1059, 482] width 17 height 17
checkbox input "true"
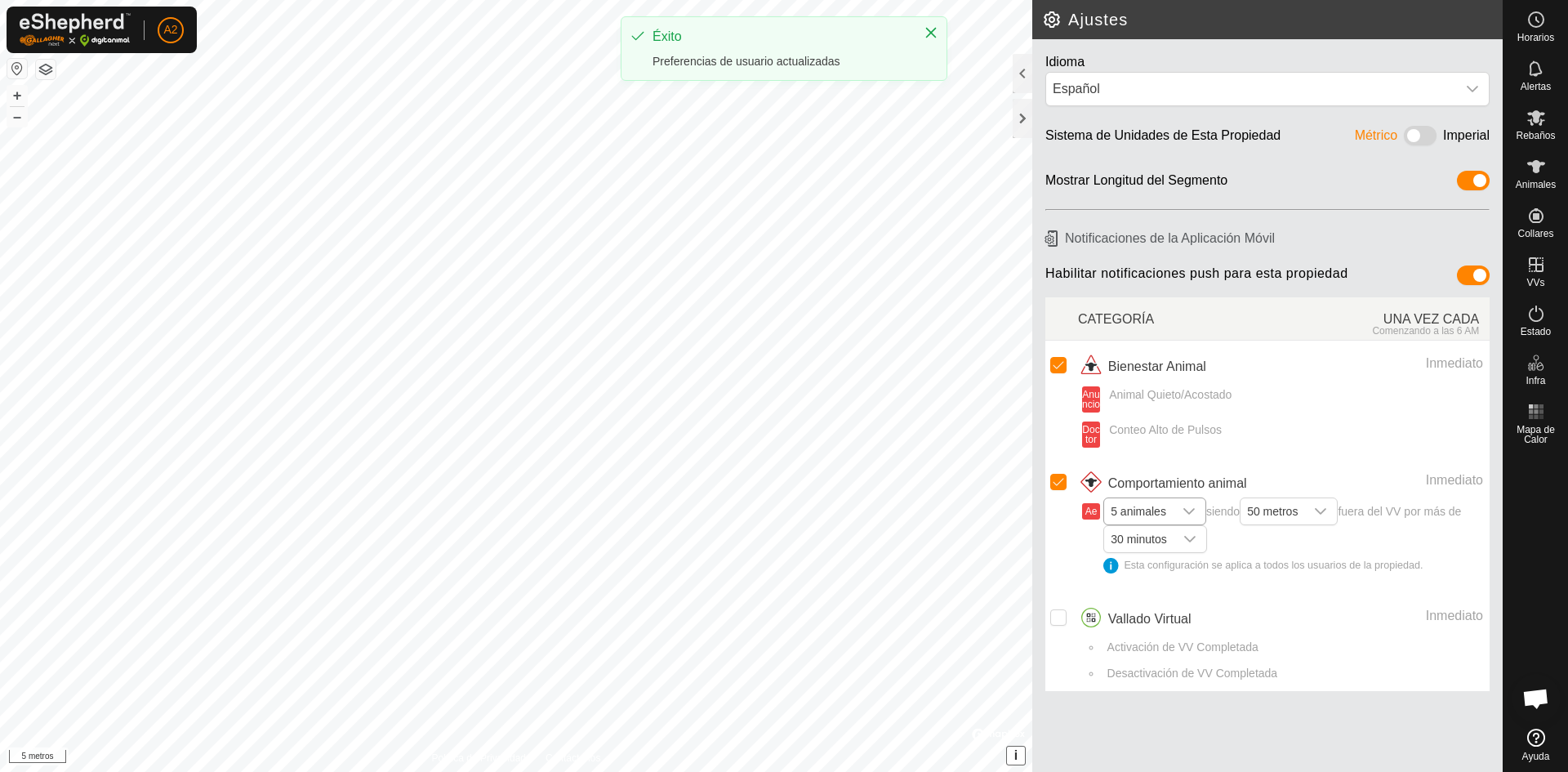
click at [1192, 507] on icon "disparador desplegable" at bounding box center [1189, 511] width 13 height 13
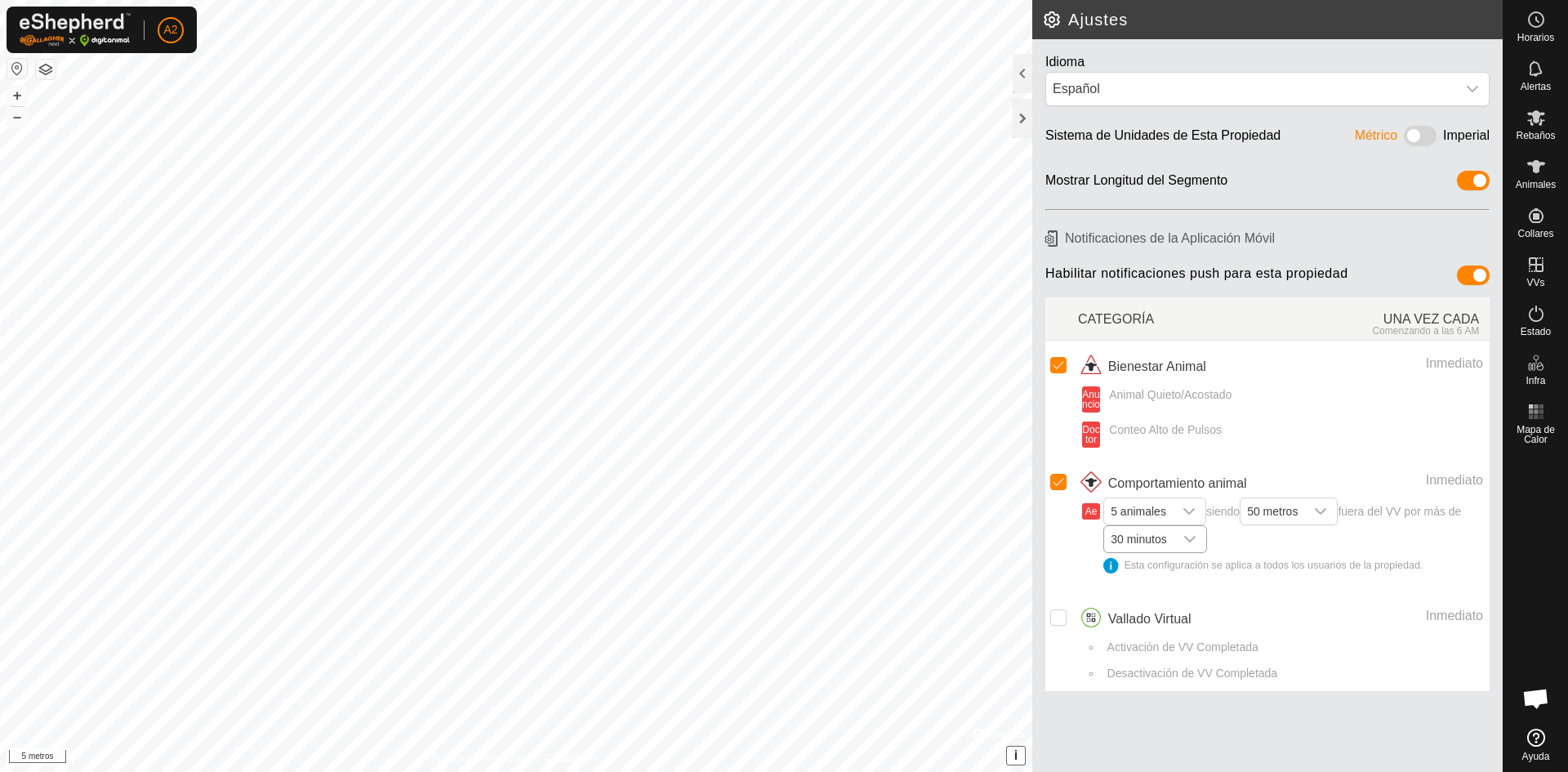
click at [1186, 539] on icon "disparador desplegable" at bounding box center [1190, 540] width 12 height 7
click at [1176, 563] on li "10 minutos" at bounding box center [1156, 570] width 101 height 28
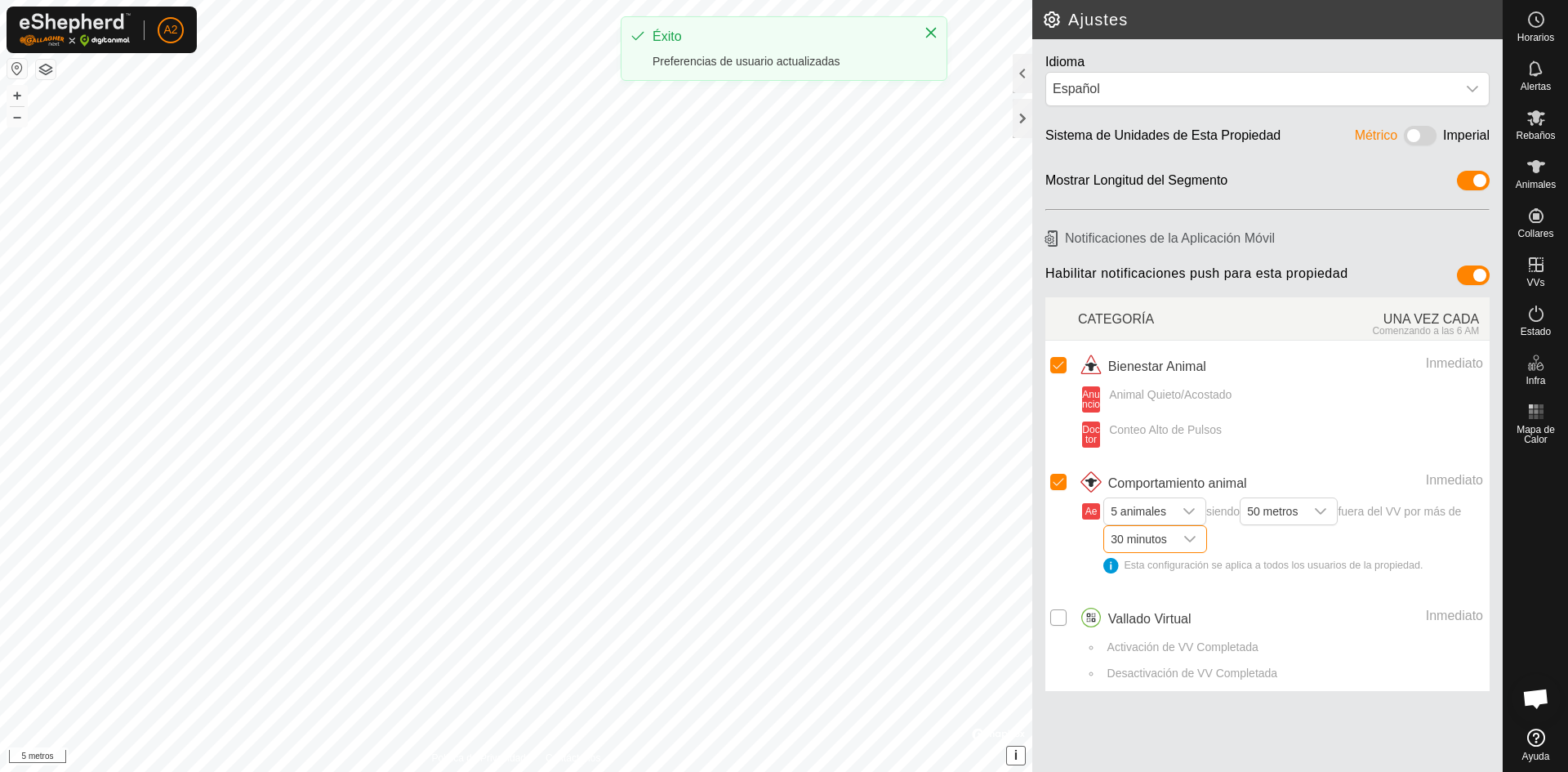
click at [1060, 619] on input "Fila no seleccionada" at bounding box center [1059, 618] width 17 height 17
checkbox input "true"
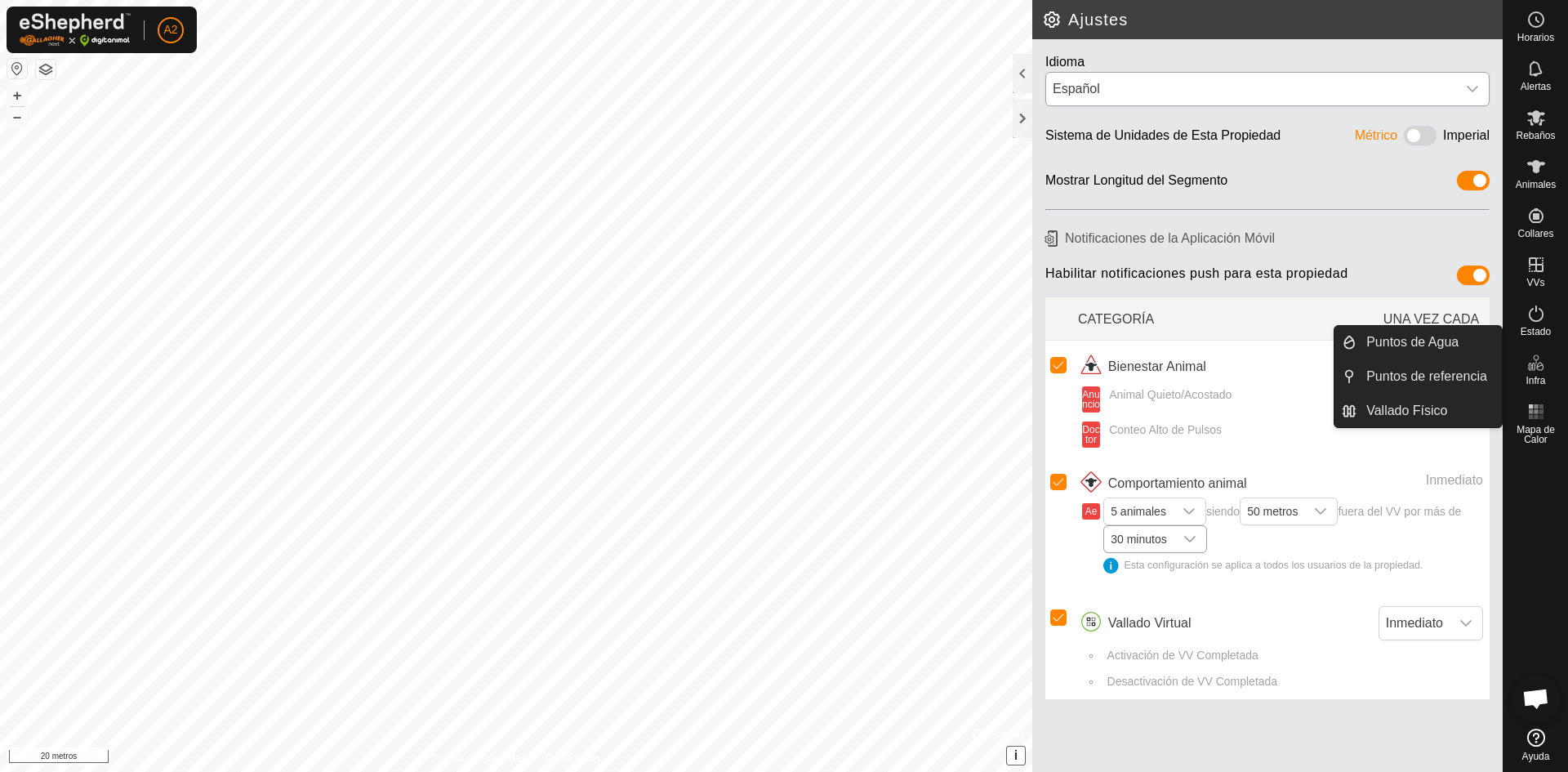
click at [1473, 78] on div "disparador desplegable" at bounding box center [1472, 89] width 32 height 32
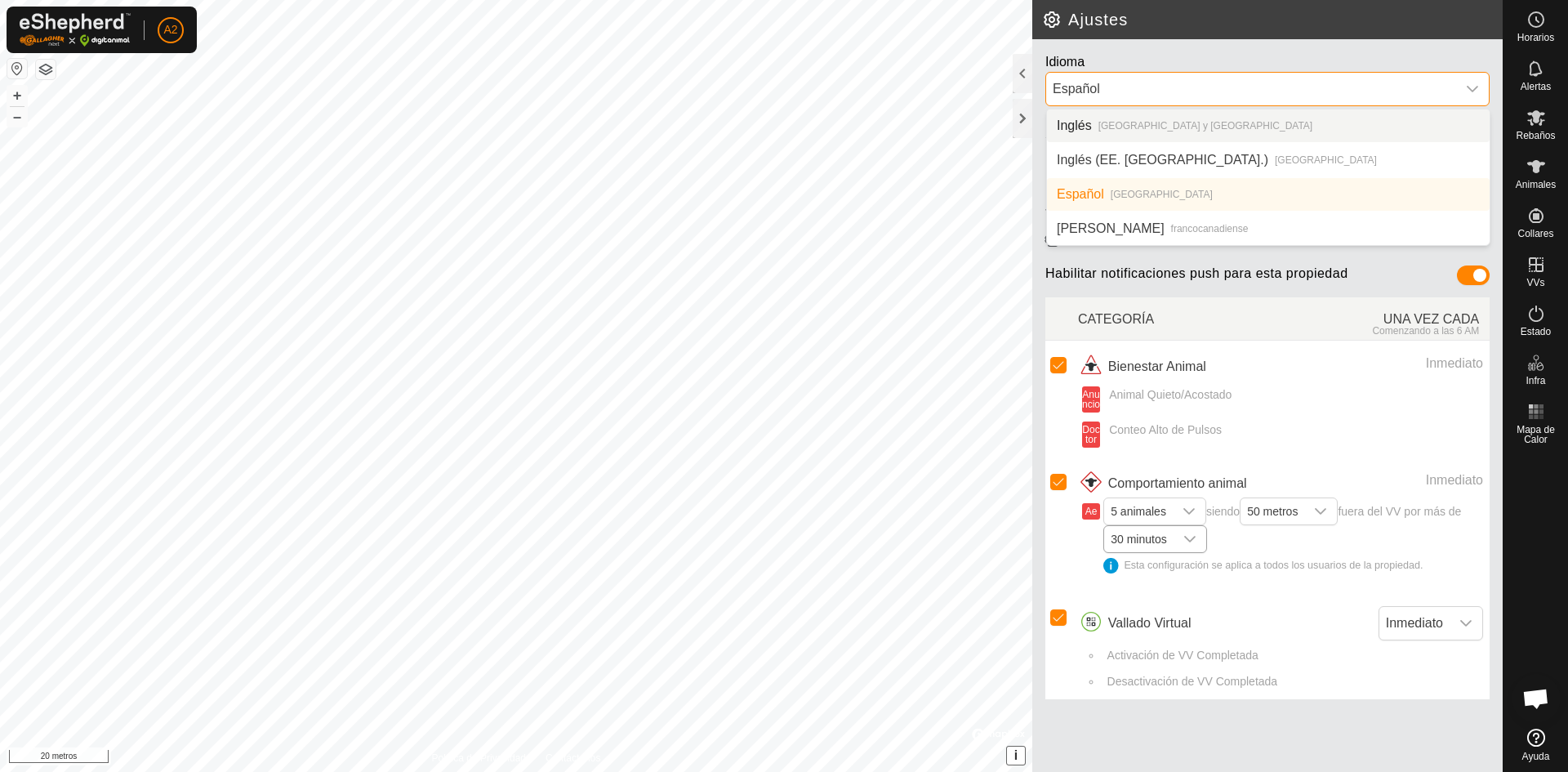
click at [1186, 78] on span "Español" at bounding box center [1251, 89] width 410 height 32
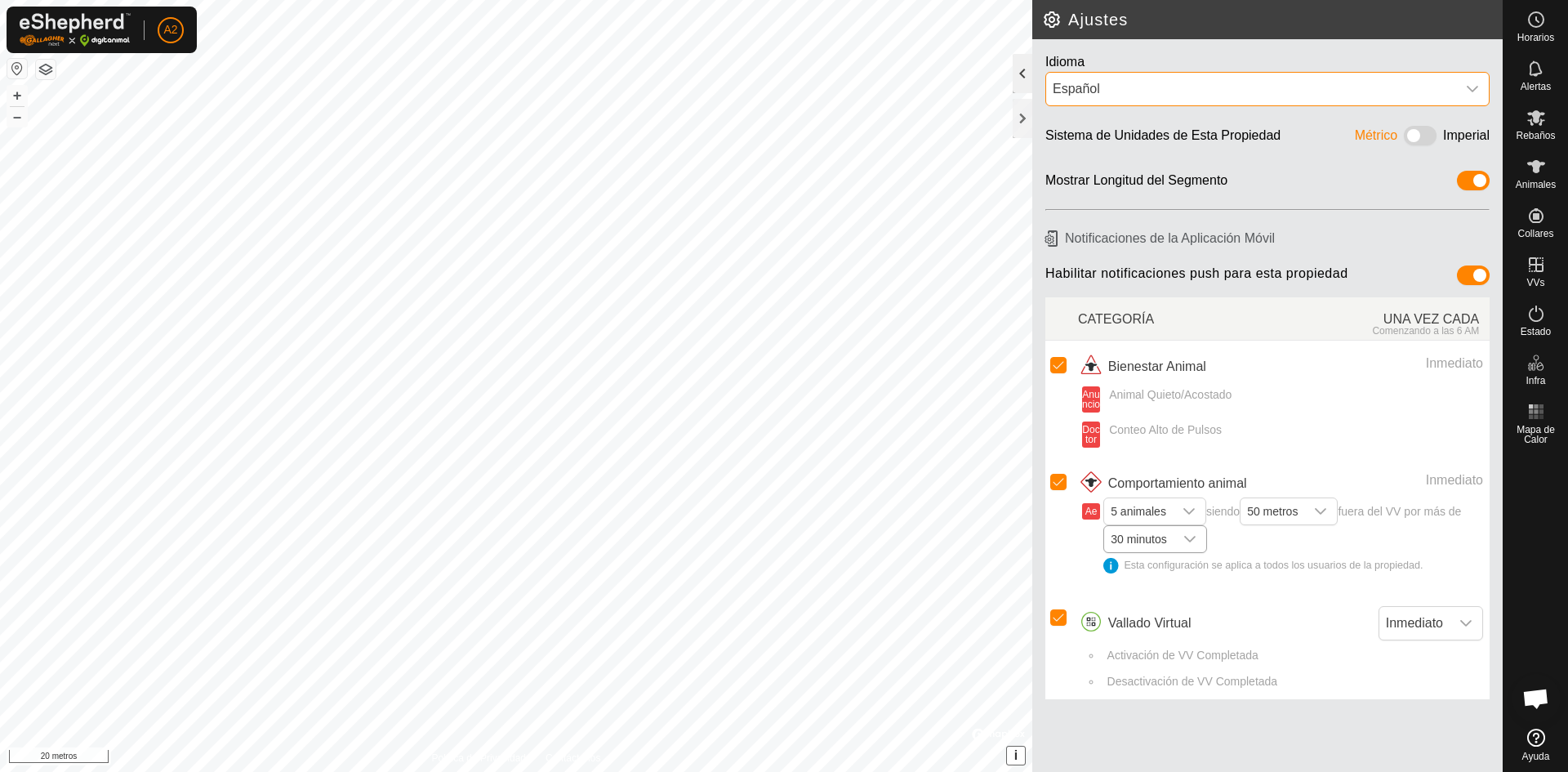
click at [1020, 73] on div at bounding box center [1023, 73] width 20 height 39
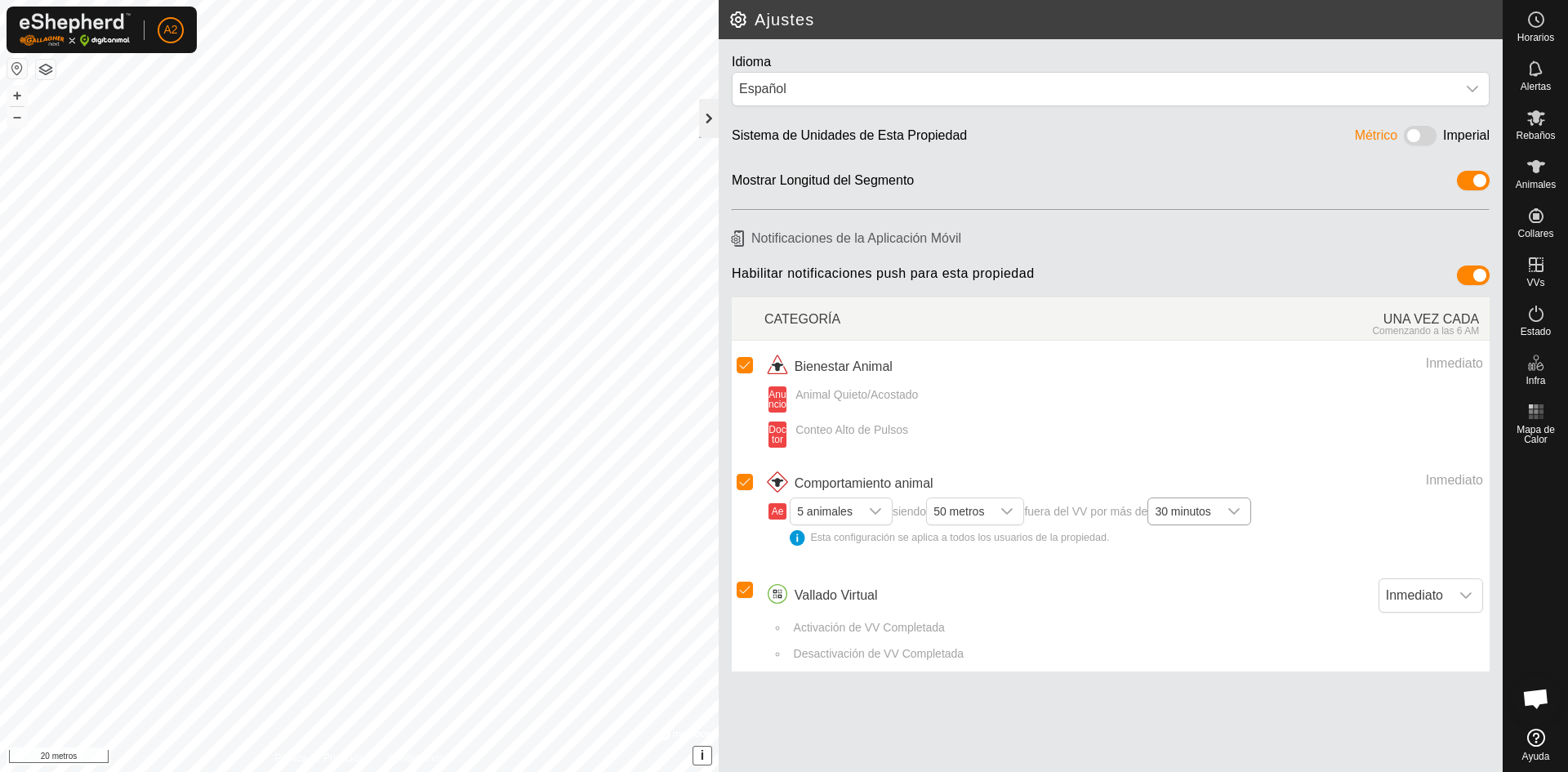
click at [711, 118] on div at bounding box center [709, 118] width 20 height 39
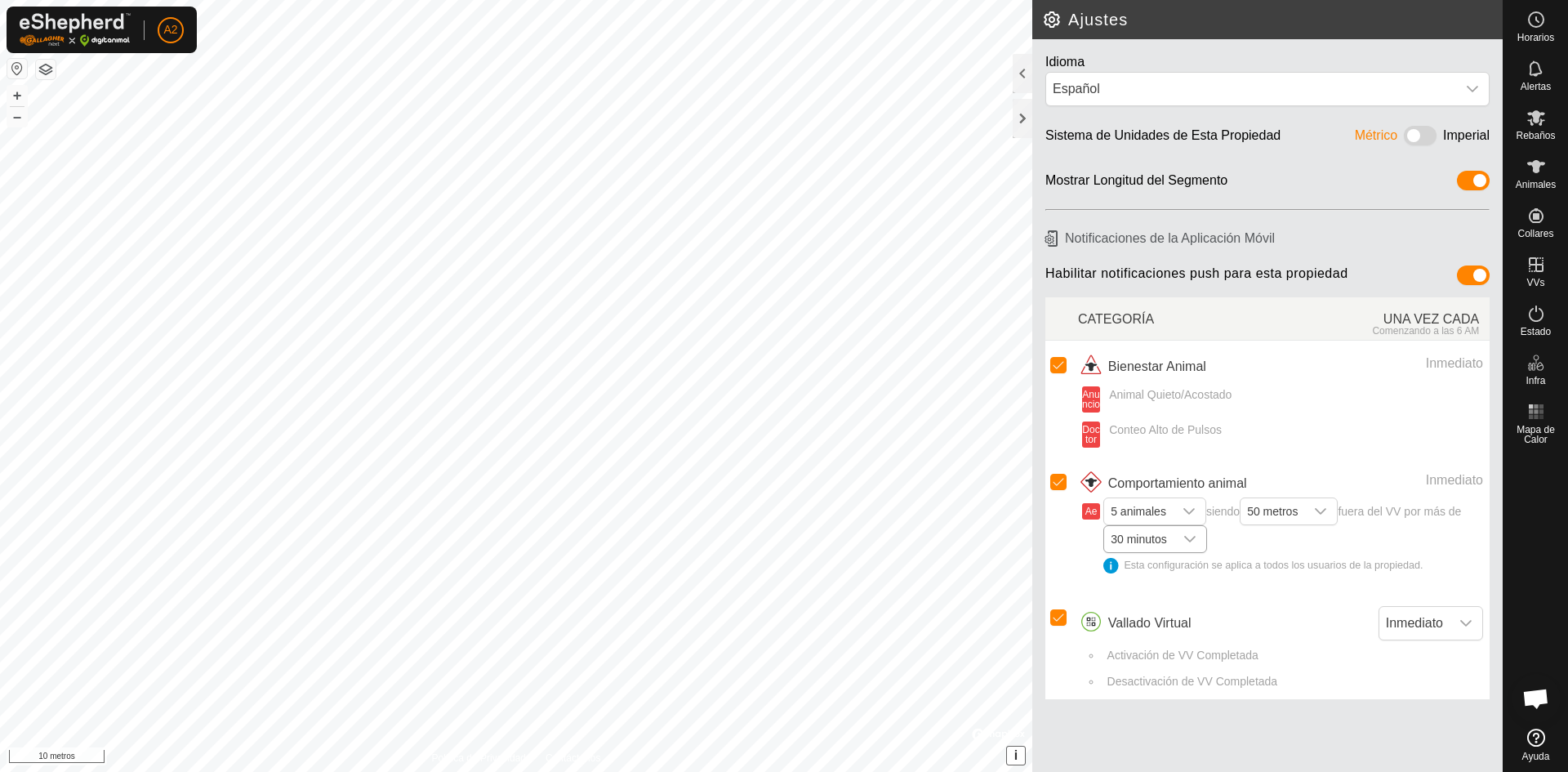
click at [1191, 537] on icon "disparador desplegable" at bounding box center [1190, 540] width 13 height 13
click at [1158, 570] on li "10 minutos" at bounding box center [1156, 570] width 101 height 28
click at [213, 771] on html "A2 Horarios Alertas Rebaños Animales Collares VVs Estado Infra Mapa de Calor Ay…" at bounding box center [784, 386] width 1568 height 772
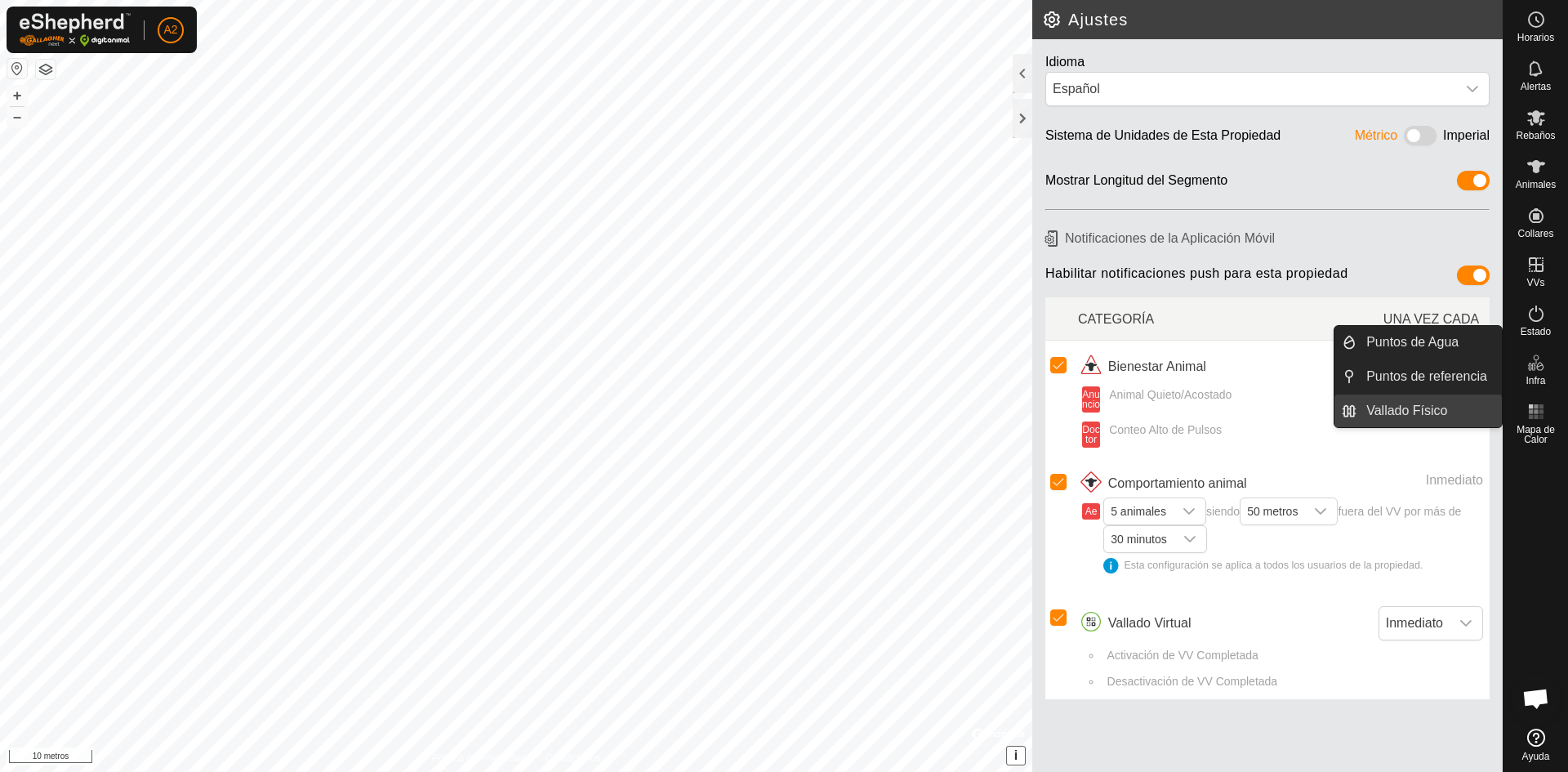
click at [1454, 403] on link "Vallado Físico" at bounding box center [1429, 410] width 145 height 32
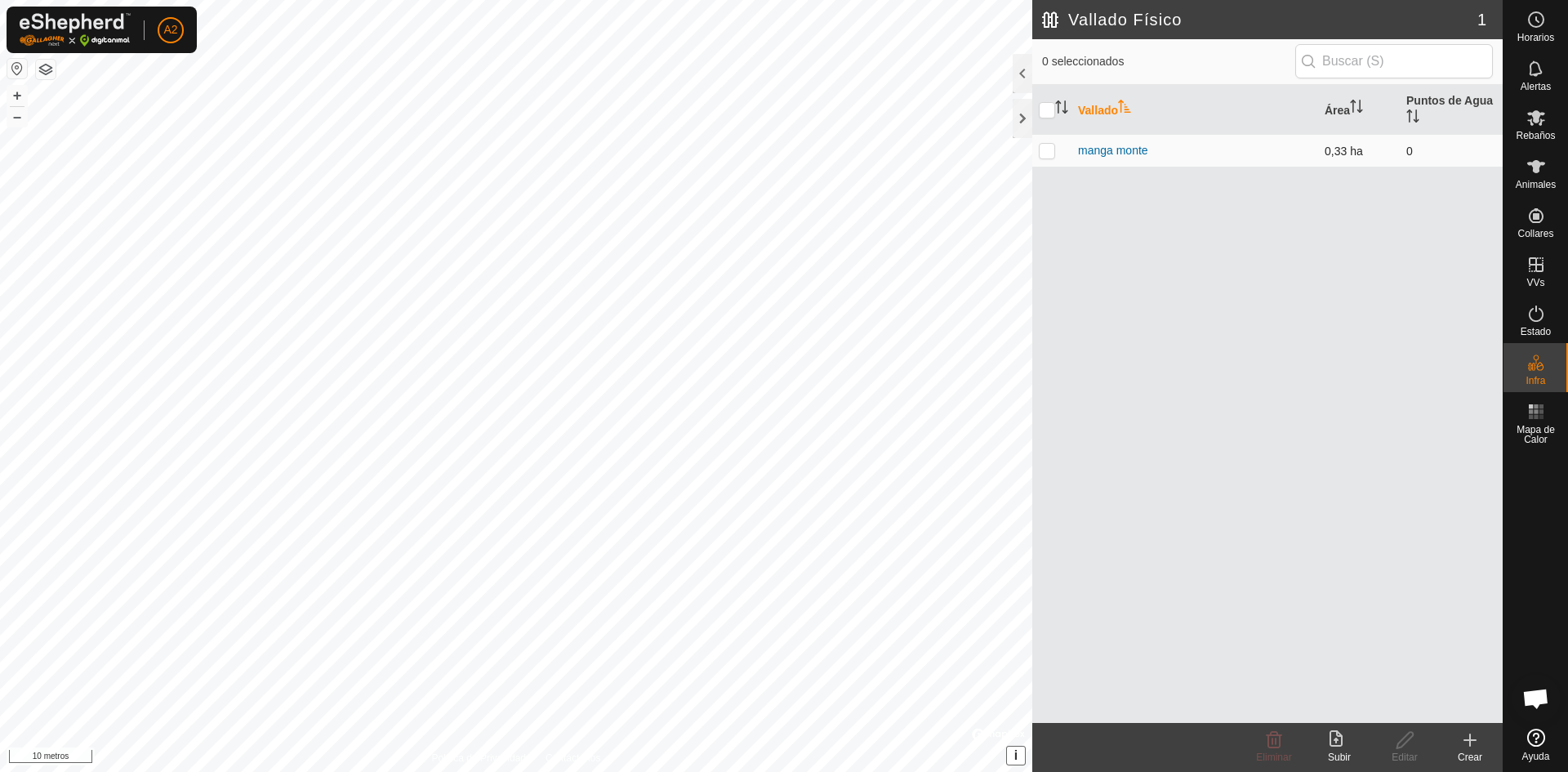
click at [1181, 153] on td "manga monte" at bounding box center [1194, 149] width 246 height 32
click at [1045, 144] on p-checkbox at bounding box center [1047, 150] width 17 height 13
checkbox input "true"
click at [1255, 743] on delete-svg-icon at bounding box center [1273, 740] width 66 height 20
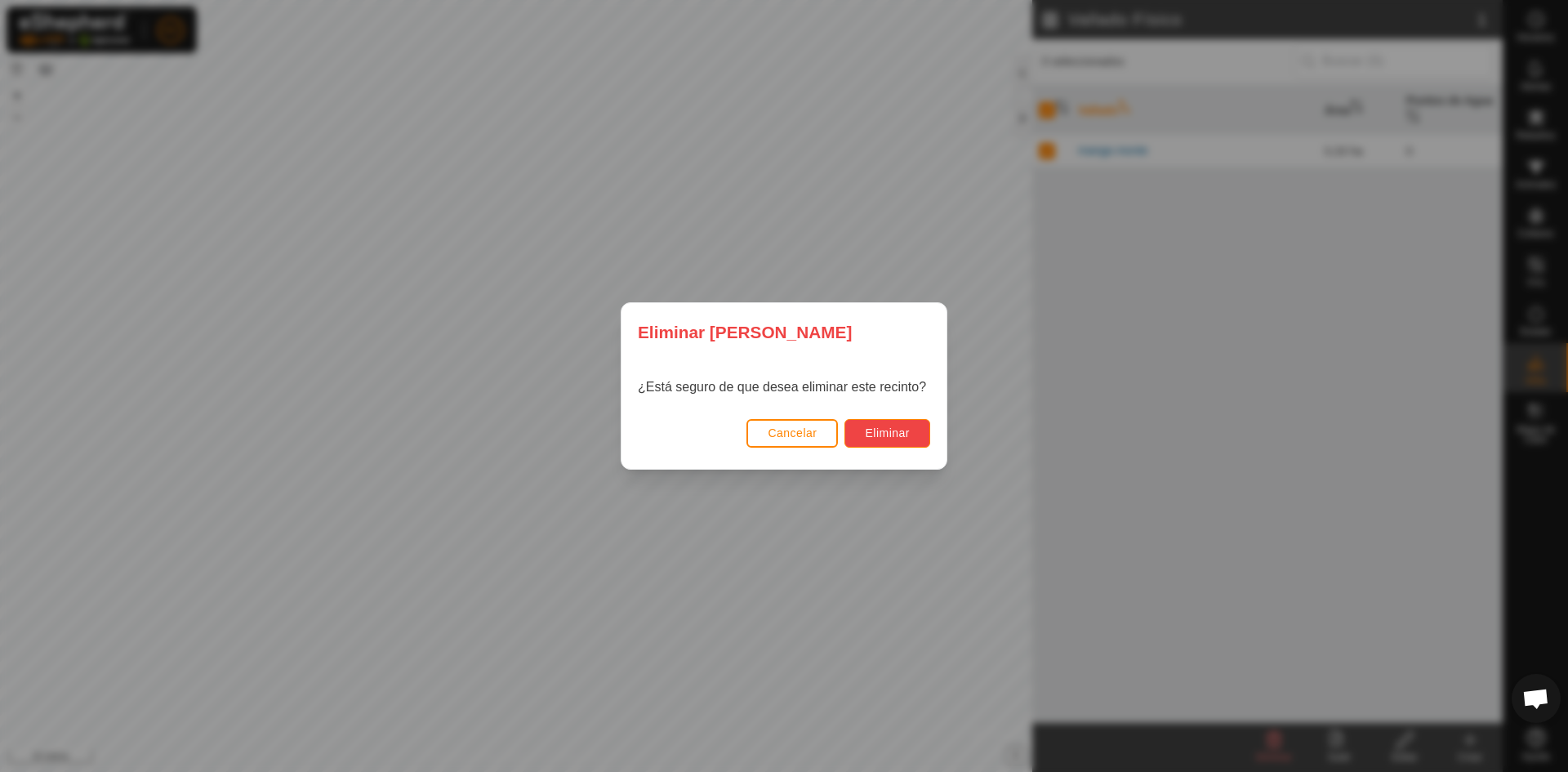
click at [879, 438] on font "Eliminar" at bounding box center [887, 433] width 45 height 13
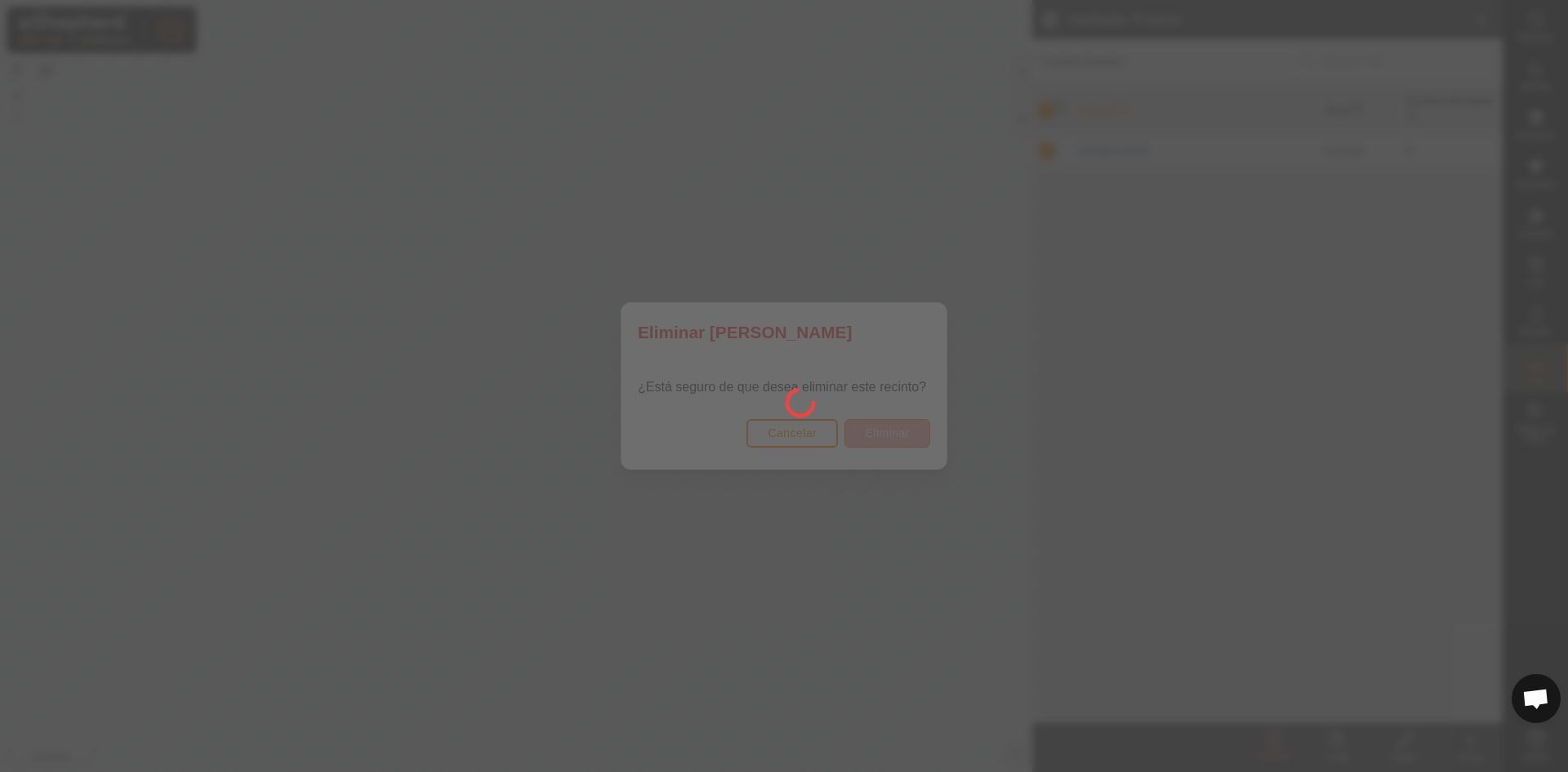
checkbox input "false"
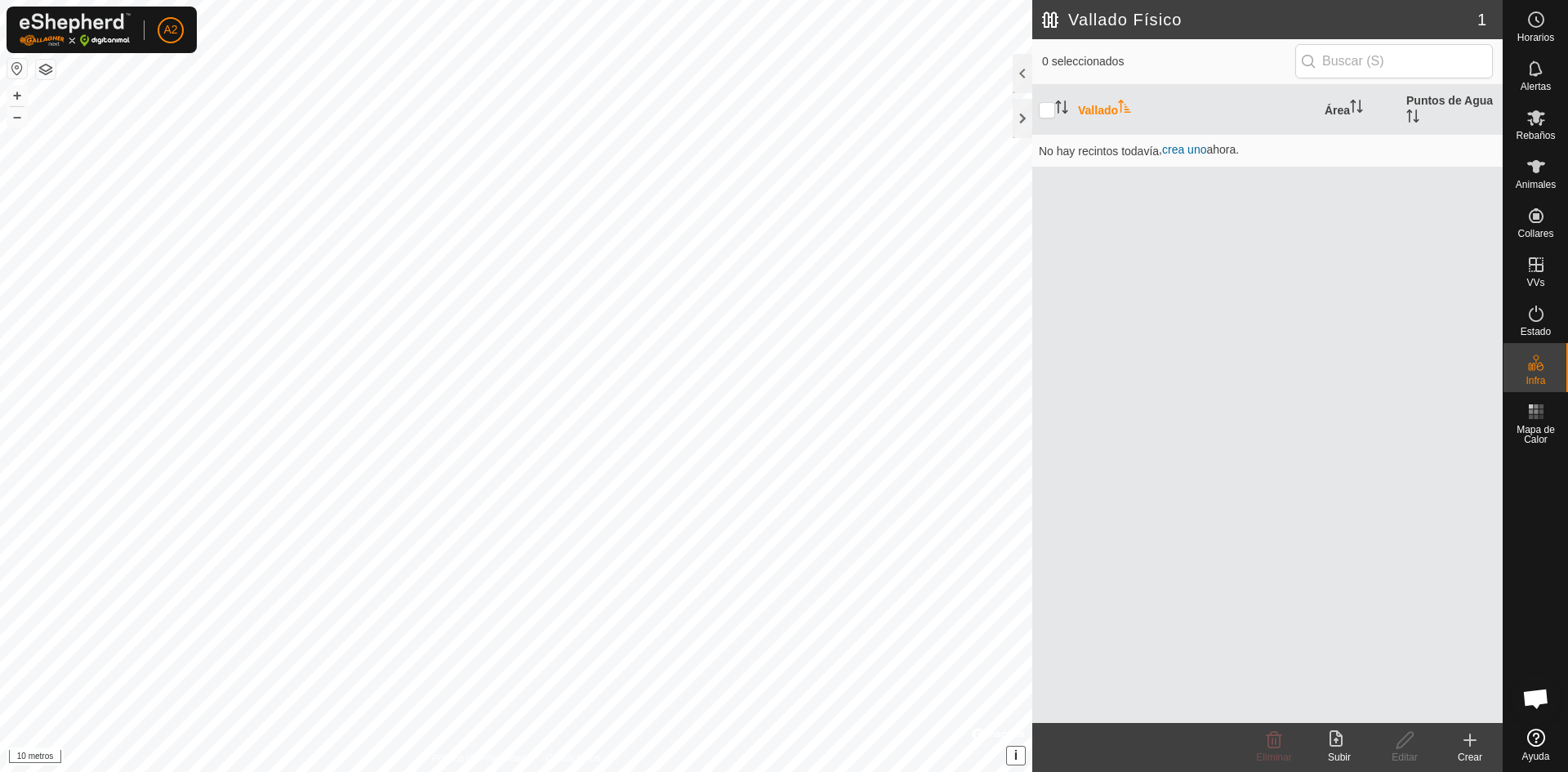
click at [1460, 746] on icon at bounding box center [1470, 740] width 20 height 20
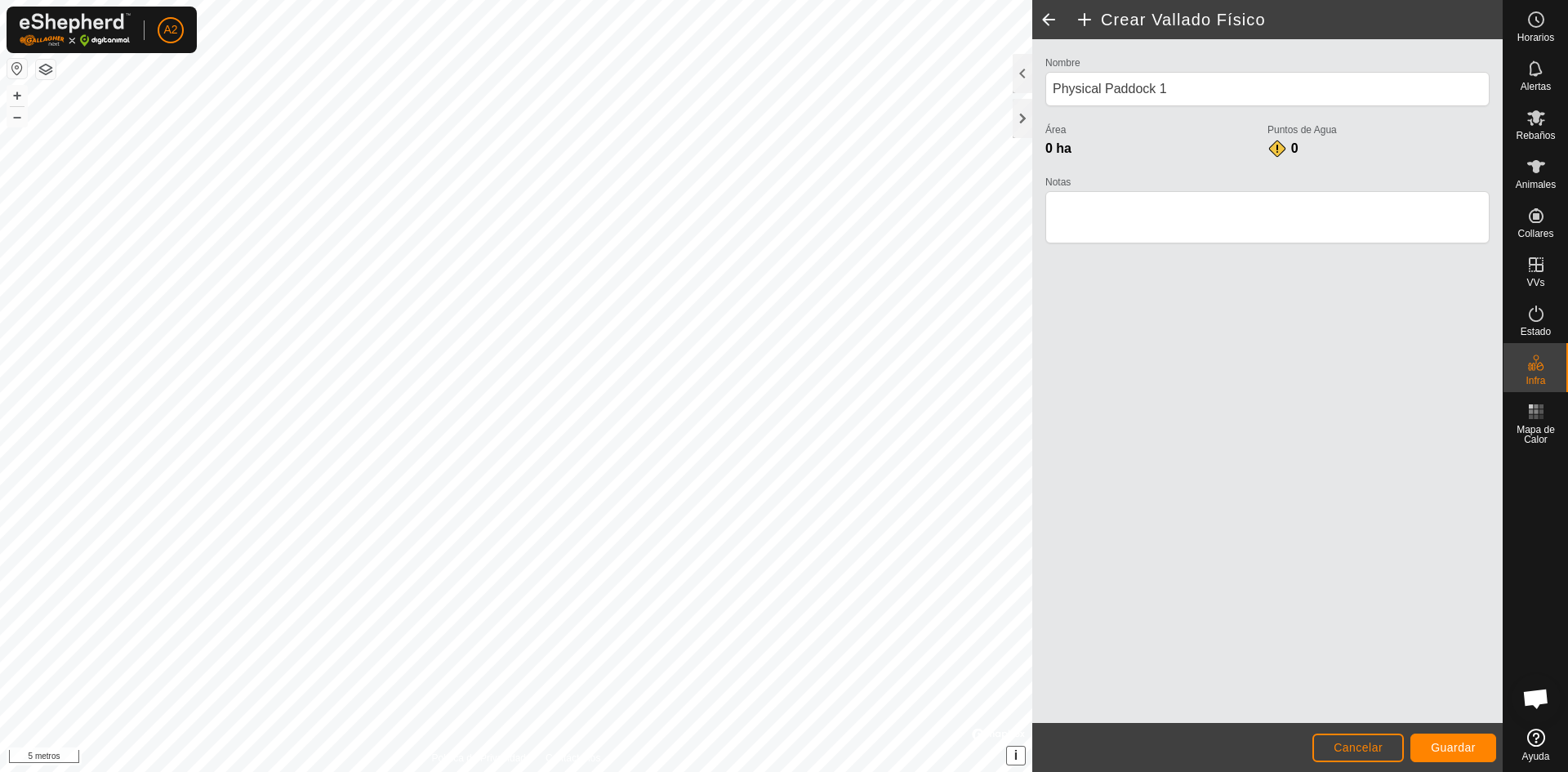
drag, startPoint x: 1040, startPoint y: 437, endPoint x: 1267, endPoint y: 514, distance: 239.7
click at [1267, 514] on div "Nombre Physical Paddock 1 Área 0 ha Puntos de Agua 0 Notas" at bounding box center [1267, 381] width 470 height 684
click at [1450, 745] on font "Guardar" at bounding box center [1454, 748] width 45 height 13
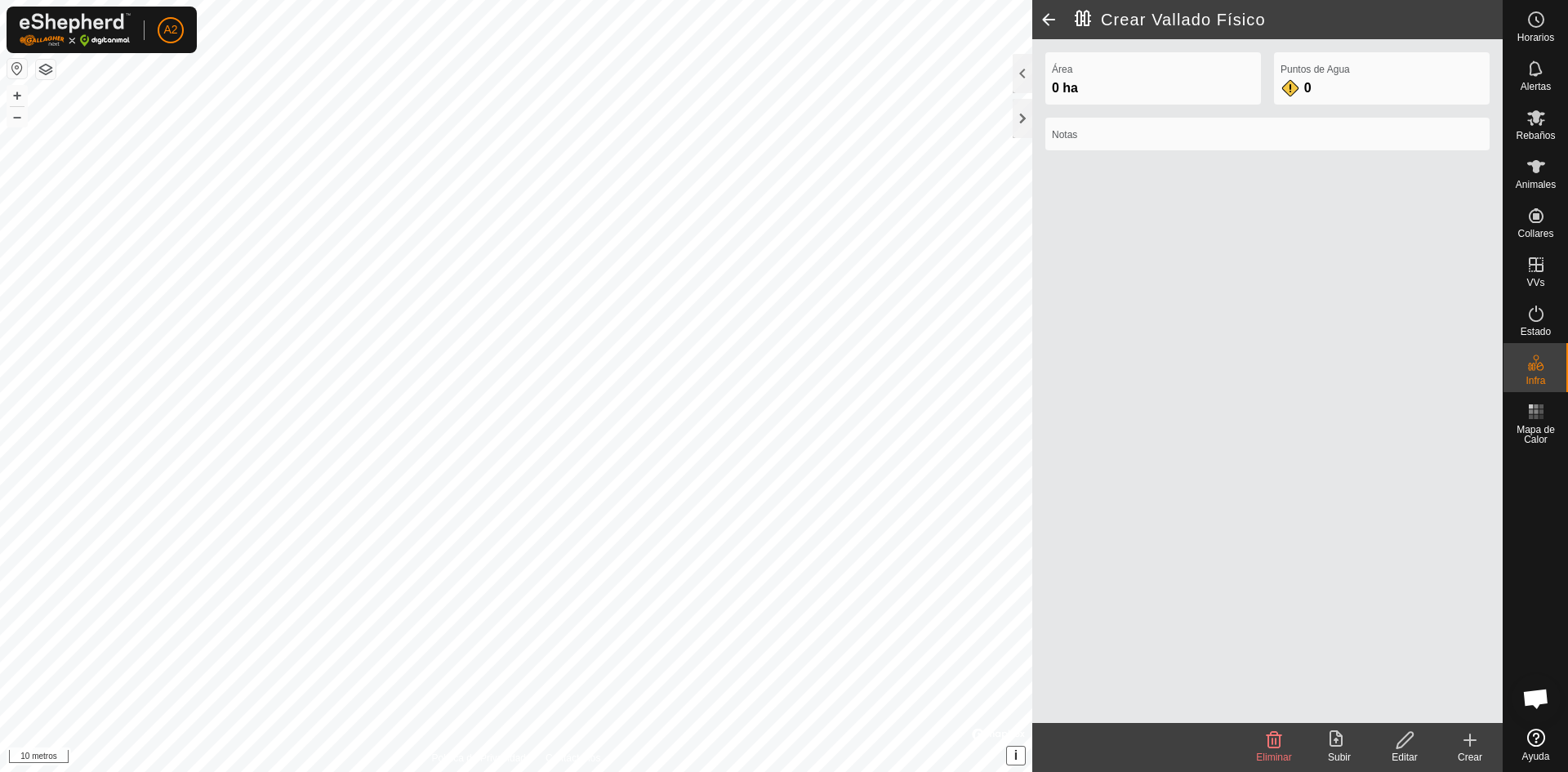
click at [1322, 86] on div "Puntos de Agua 0" at bounding box center [1382, 78] width 216 height 52
click at [1278, 82] on div "Puntos de Agua 0" at bounding box center [1382, 78] width 216 height 52
drag, startPoint x: 1288, startPoint y: 86, endPoint x: 1298, endPoint y: 90, distance: 10.8
click at [1288, 86] on div "0" at bounding box center [1296, 88] width 32 height 20
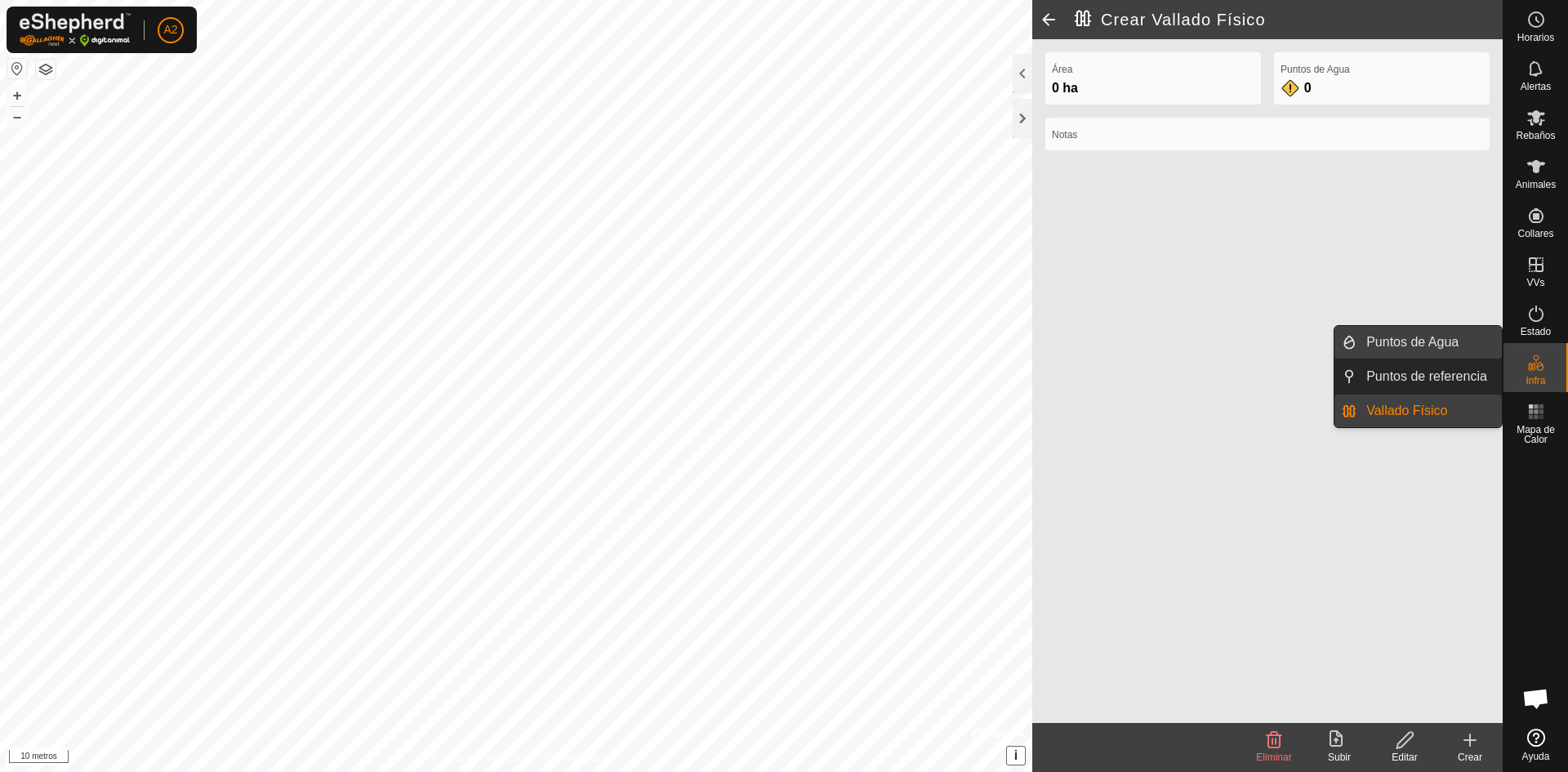
click at [1439, 338] on link "Puntos de Agua" at bounding box center [1429, 342] width 145 height 32
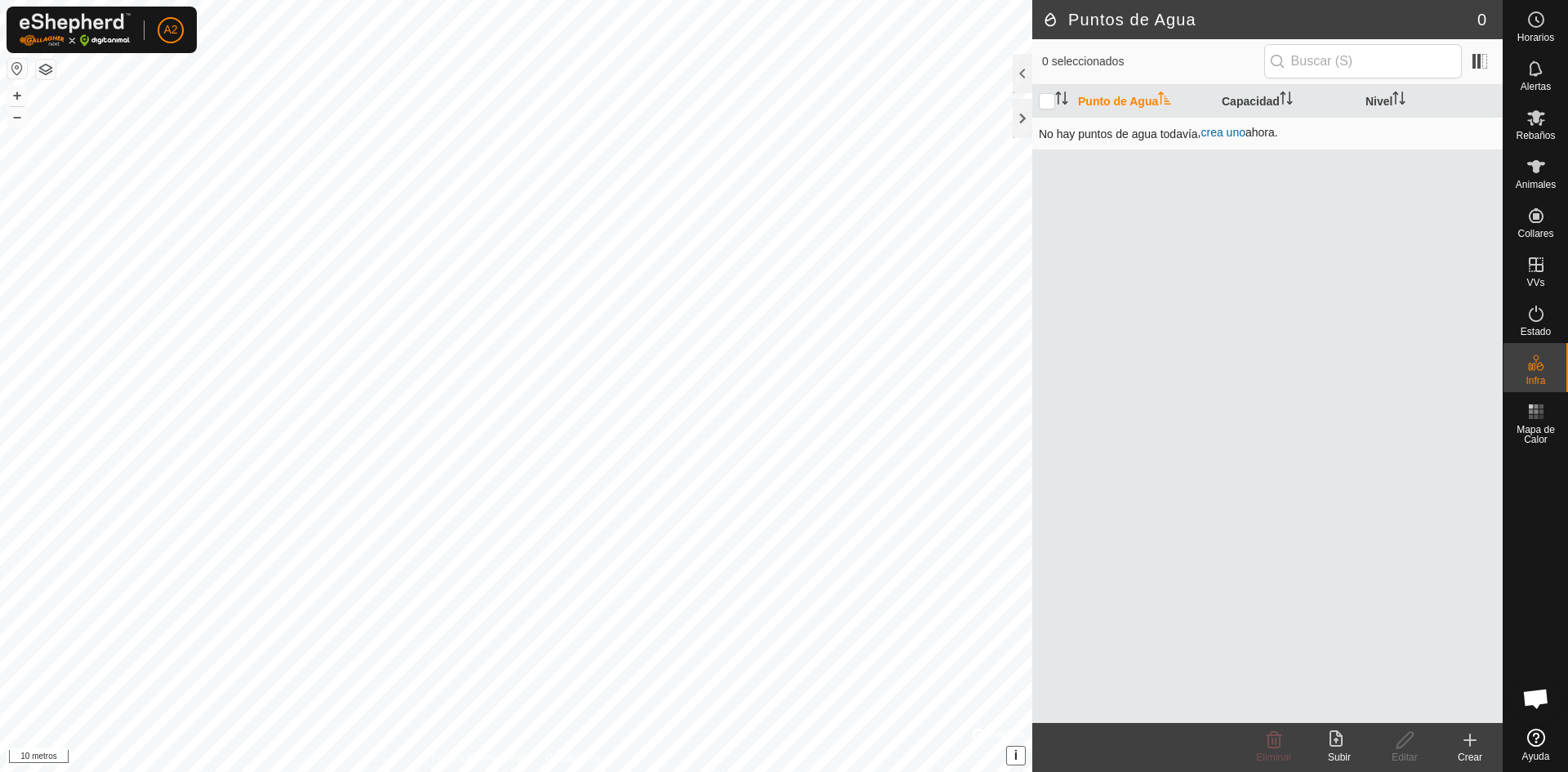
click at [1227, 133] on font "crea uno" at bounding box center [1222, 133] width 44 height 13
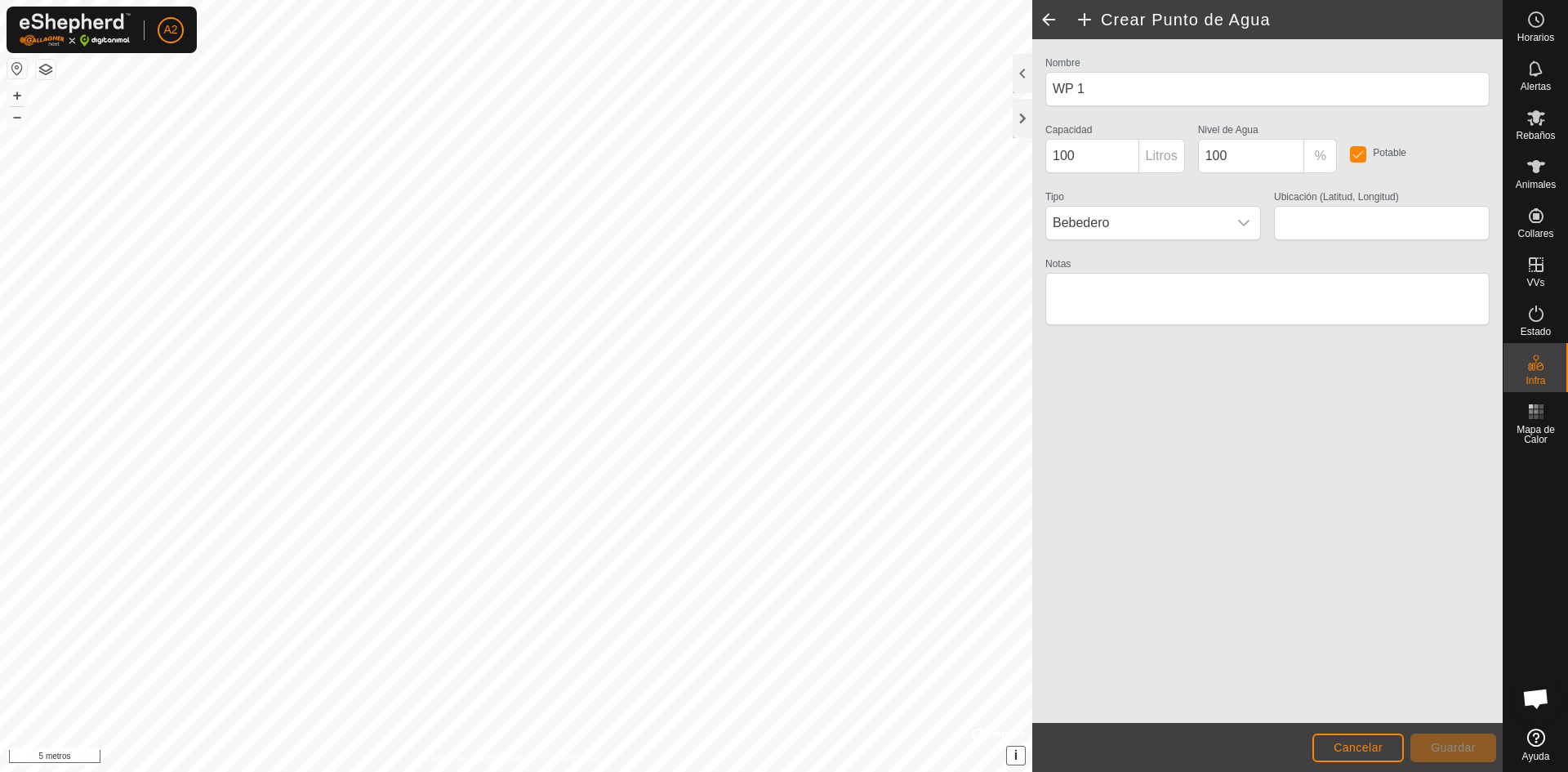
type input "40.857779, -4.355281"
click at [1122, 155] on input "100" at bounding box center [1092, 155] width 94 height 34
click at [1259, 159] on input "100" at bounding box center [1251, 155] width 107 height 34
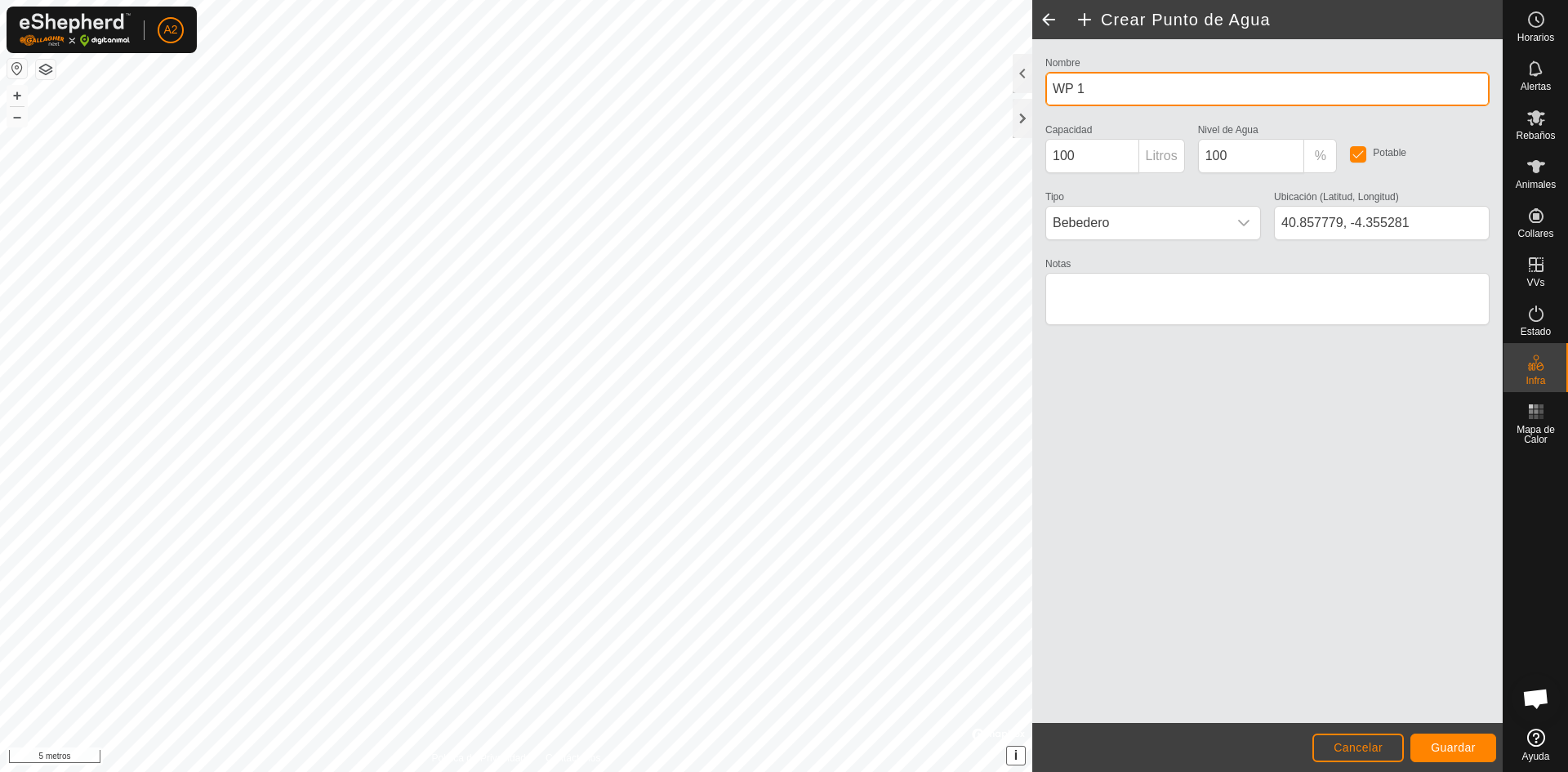
drag, startPoint x: 1123, startPoint y: 99, endPoint x: 1050, endPoint y: 87, distance: 74.0
click at [1032, 86] on div "Crear Punto de Agua Nombre WP 1 Capacidad 100 Litros Nivel de Agua 100 % Potabl…" at bounding box center [1267, 386] width 470 height 772
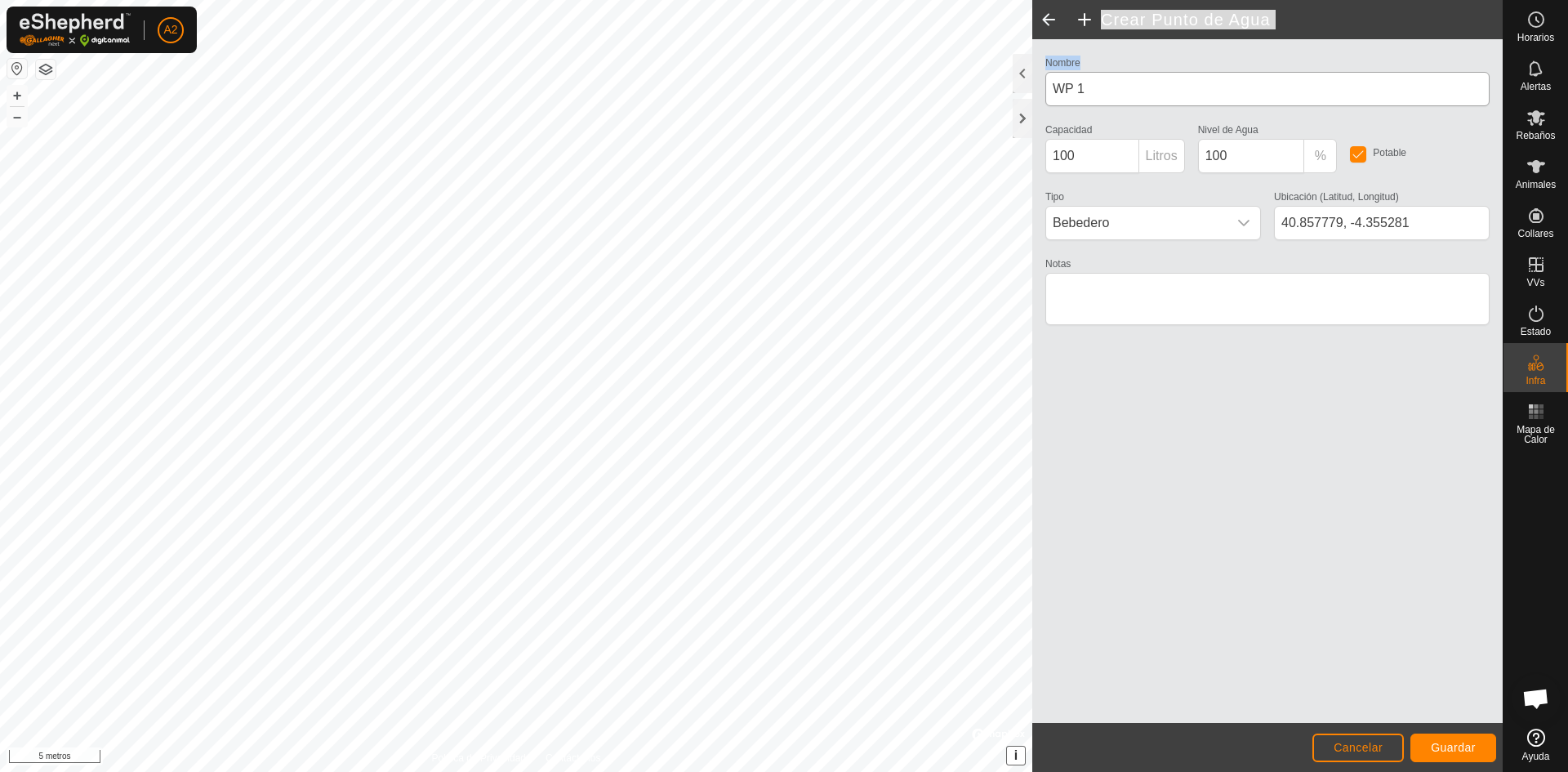
drag, startPoint x: 1051, startPoint y: 103, endPoint x: 1064, endPoint y: 102, distance: 13.0
click at [1064, 102] on div "Crear Punto de Agua Nombre WP 1 Capacidad 100 Litros Nivel de Agua 100 % Potabl…" at bounding box center [1267, 386] width 470 height 772
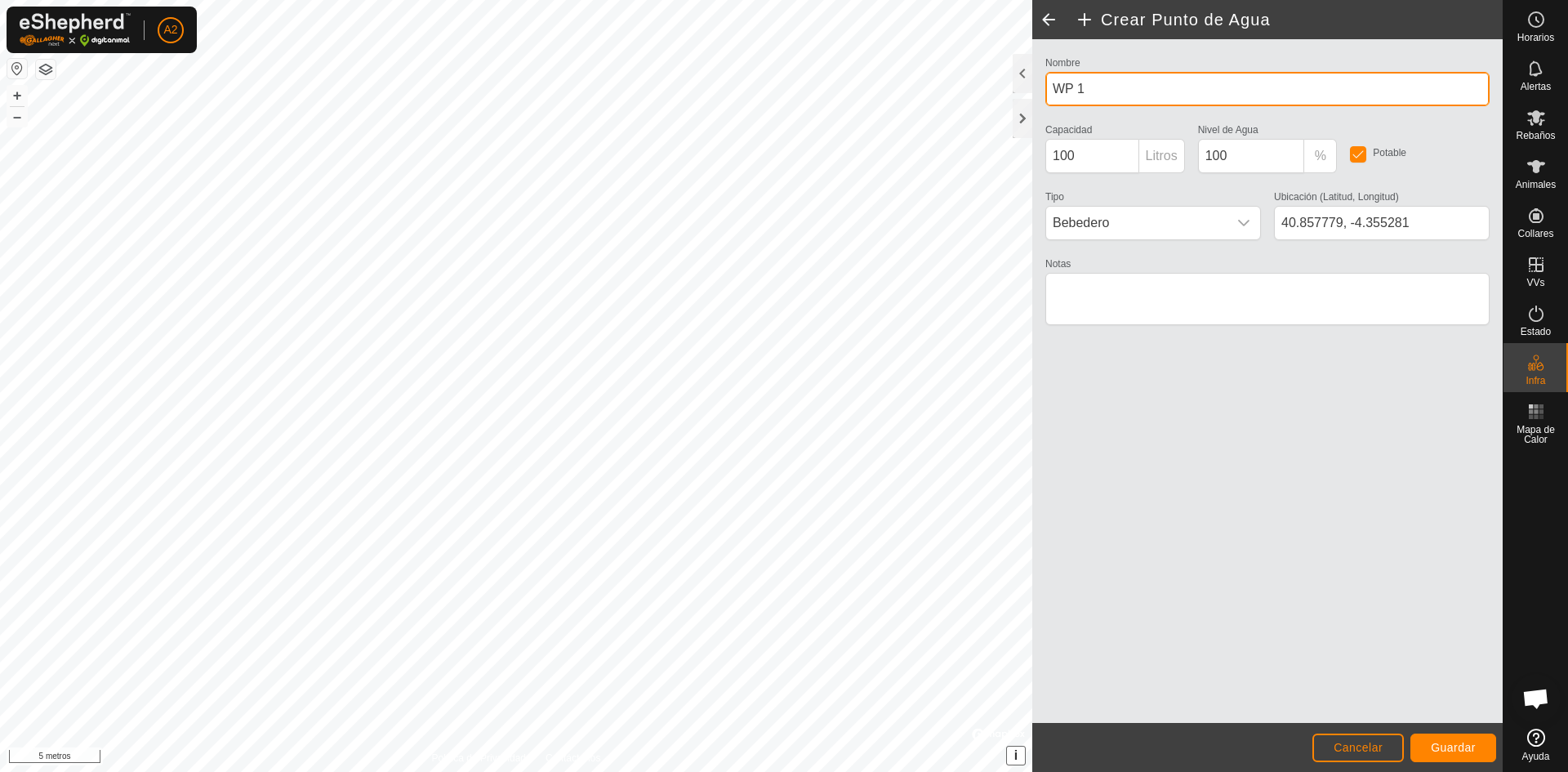
click at [1098, 97] on input "WP 1" at bounding box center [1267, 89] width 444 height 34
drag, startPoint x: 1097, startPoint y: 91, endPoint x: 1016, endPoint y: 93, distance: 81.0
click at [1032, 92] on div "Crear Punto de Agua Nombre WP 1 Capacidad 100 Litros Nivel de Agua 100 % Potabl…" at bounding box center [1267, 386] width 470 height 772
type input "monte manga"
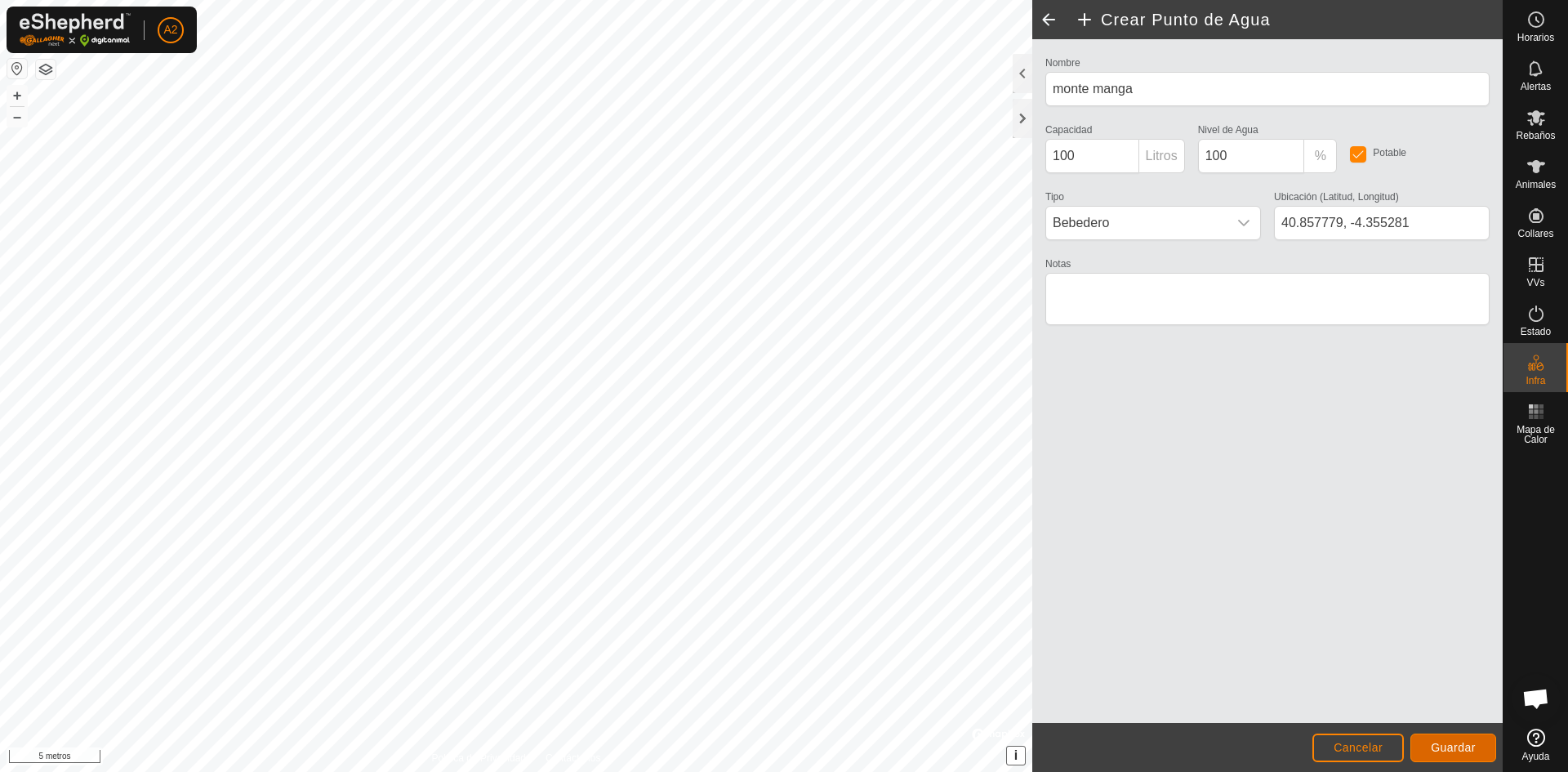
click at [1462, 753] on font "Guardar" at bounding box center [1454, 748] width 45 height 13
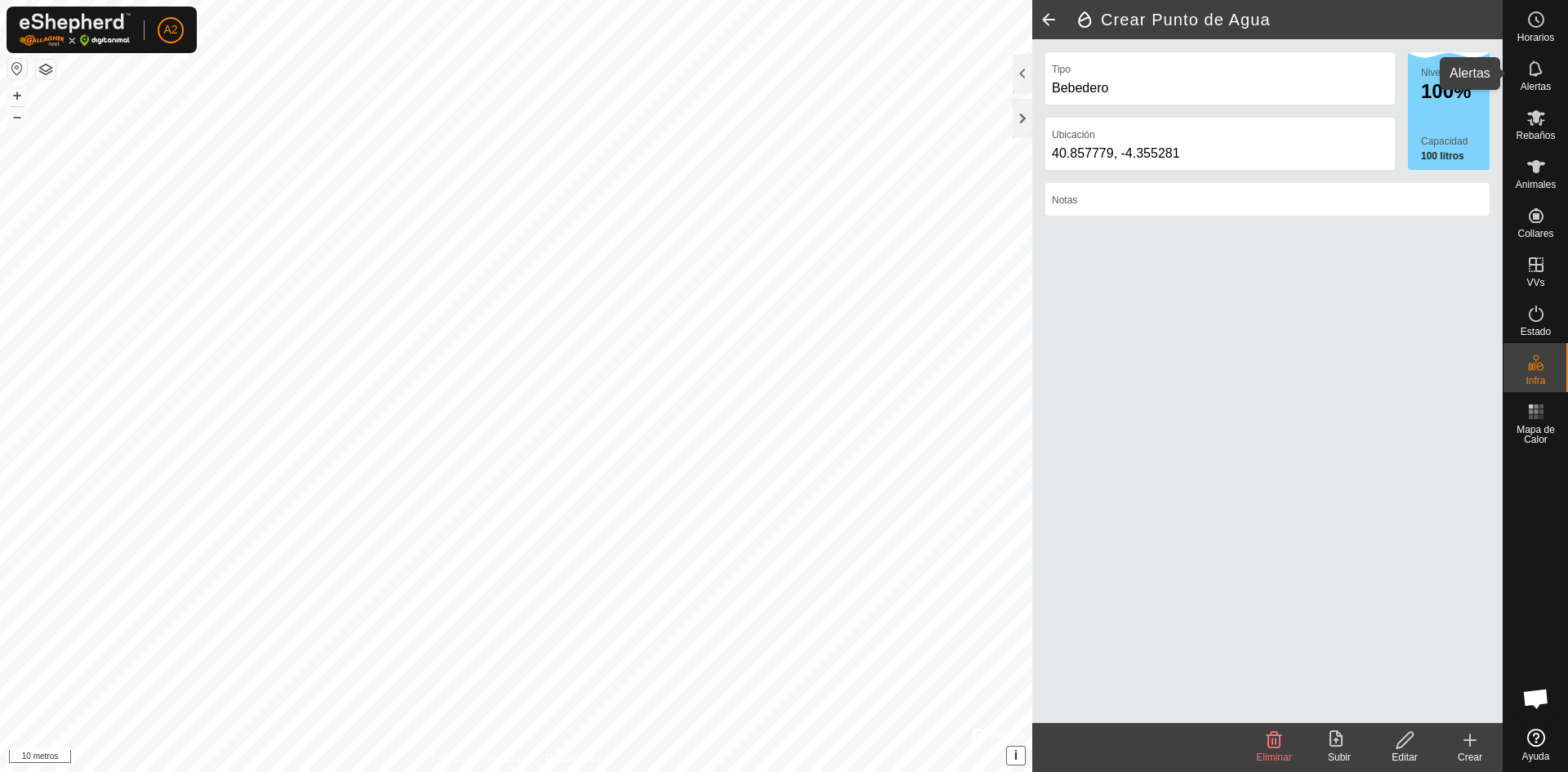
click at [1537, 73] on icon at bounding box center [1536, 69] width 20 height 20
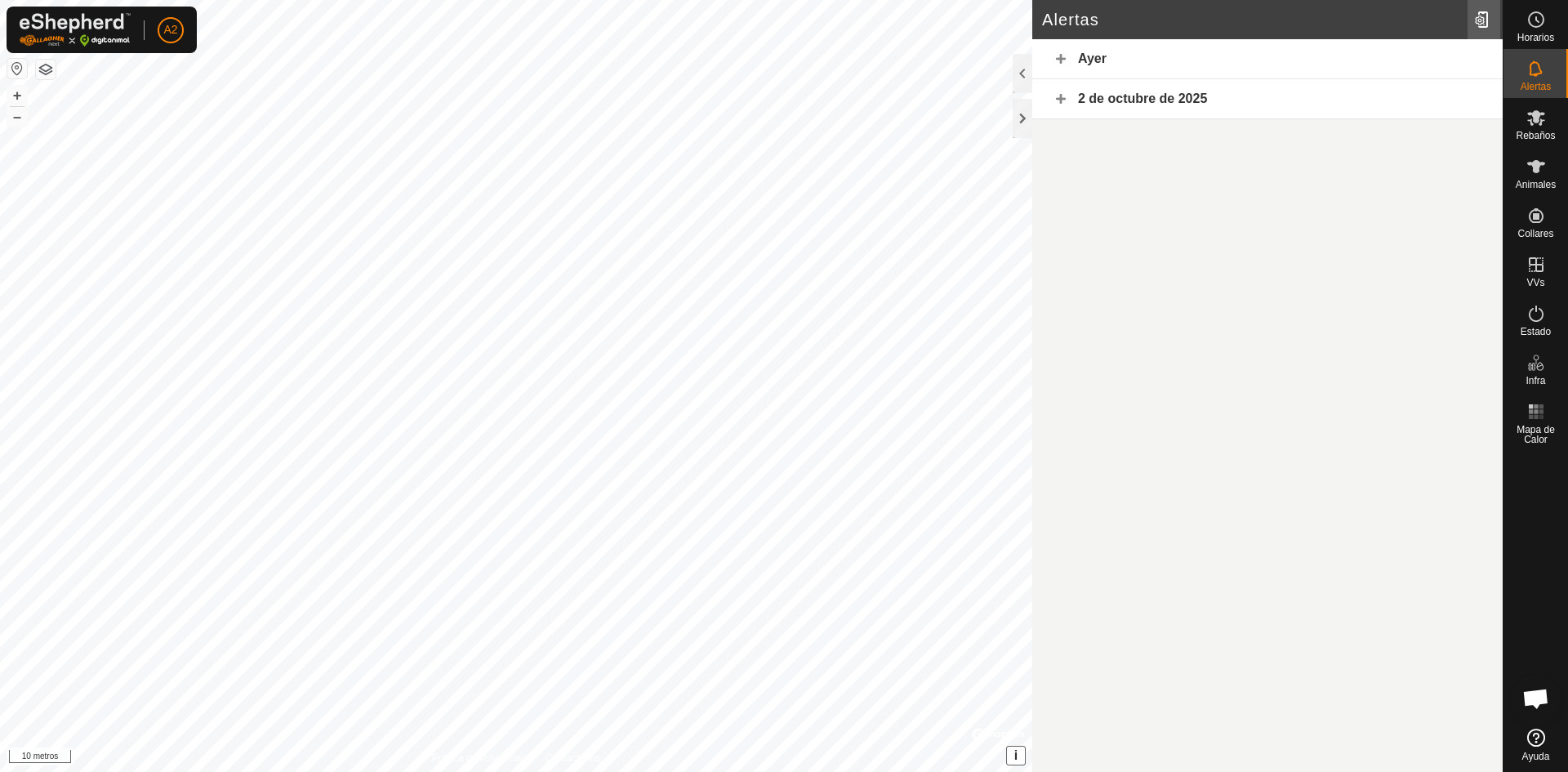
click at [1474, 13] on div at bounding box center [1483, 19] width 32 height 46
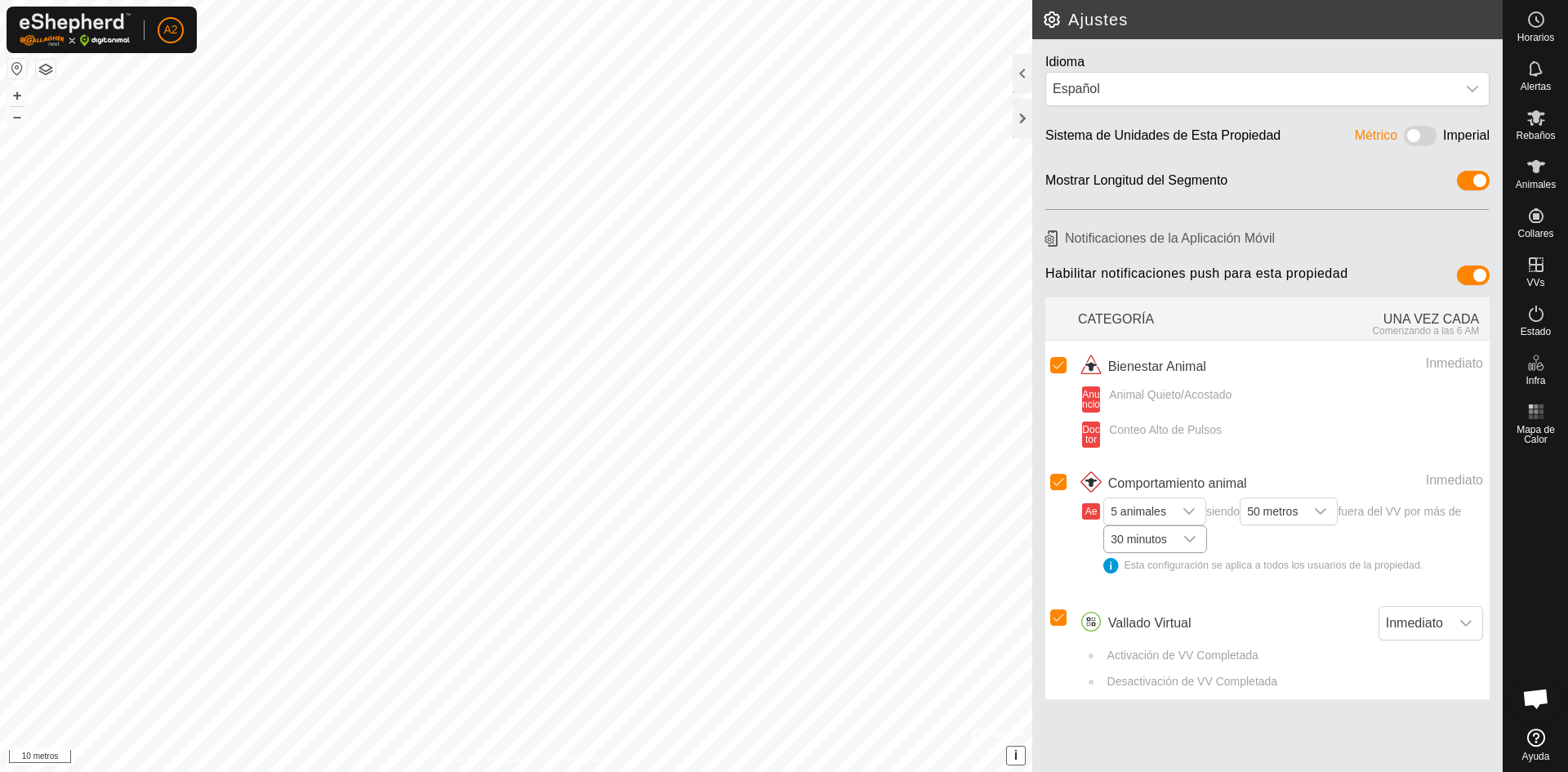
click at [1194, 540] on icon "disparador desplegable" at bounding box center [1190, 540] width 13 height 13
click at [1168, 566] on li "10 minutos" at bounding box center [1156, 570] width 101 height 28
click at [1449, 618] on div "disparador desplegable" at bounding box center [1465, 623] width 32 height 32
click at [1423, 457] on li "Inmediato" at bounding box center [1431, 460] width 103 height 32
click at [1193, 541] on icon "disparador desplegable" at bounding box center [1190, 540] width 13 height 13
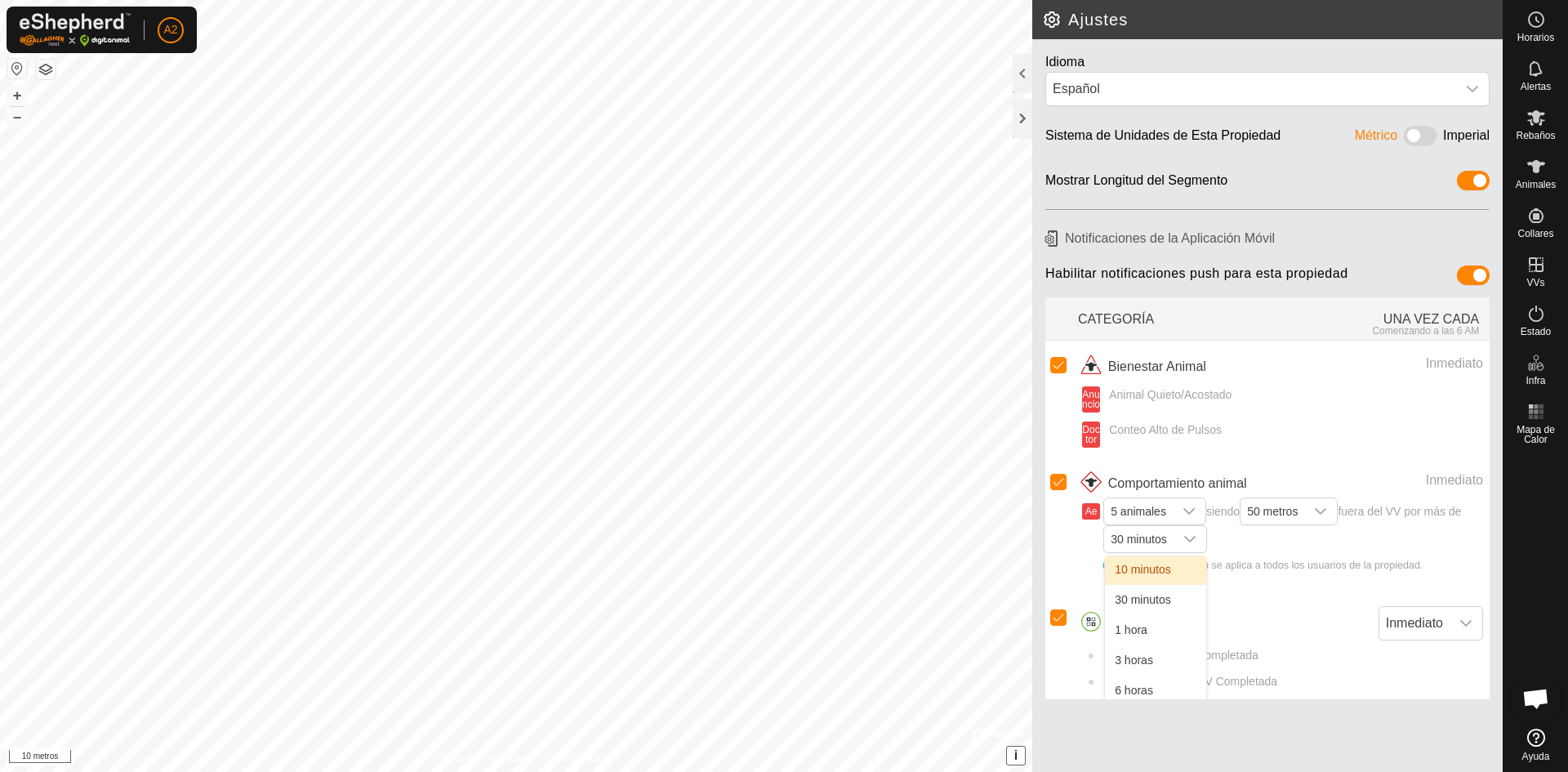
click at [1167, 559] on li "10 minutos" at bounding box center [1156, 570] width 101 height 28
click at [1167, 540] on span "30 minutos" at bounding box center [1138, 539] width 69 height 26
click at [1197, 539] on div "disparador desplegable" at bounding box center [1190, 539] width 32 height 26
click at [1165, 568] on li "10 minutos" at bounding box center [1156, 570] width 101 height 28
click at [1018, 123] on div at bounding box center [1023, 118] width 20 height 39
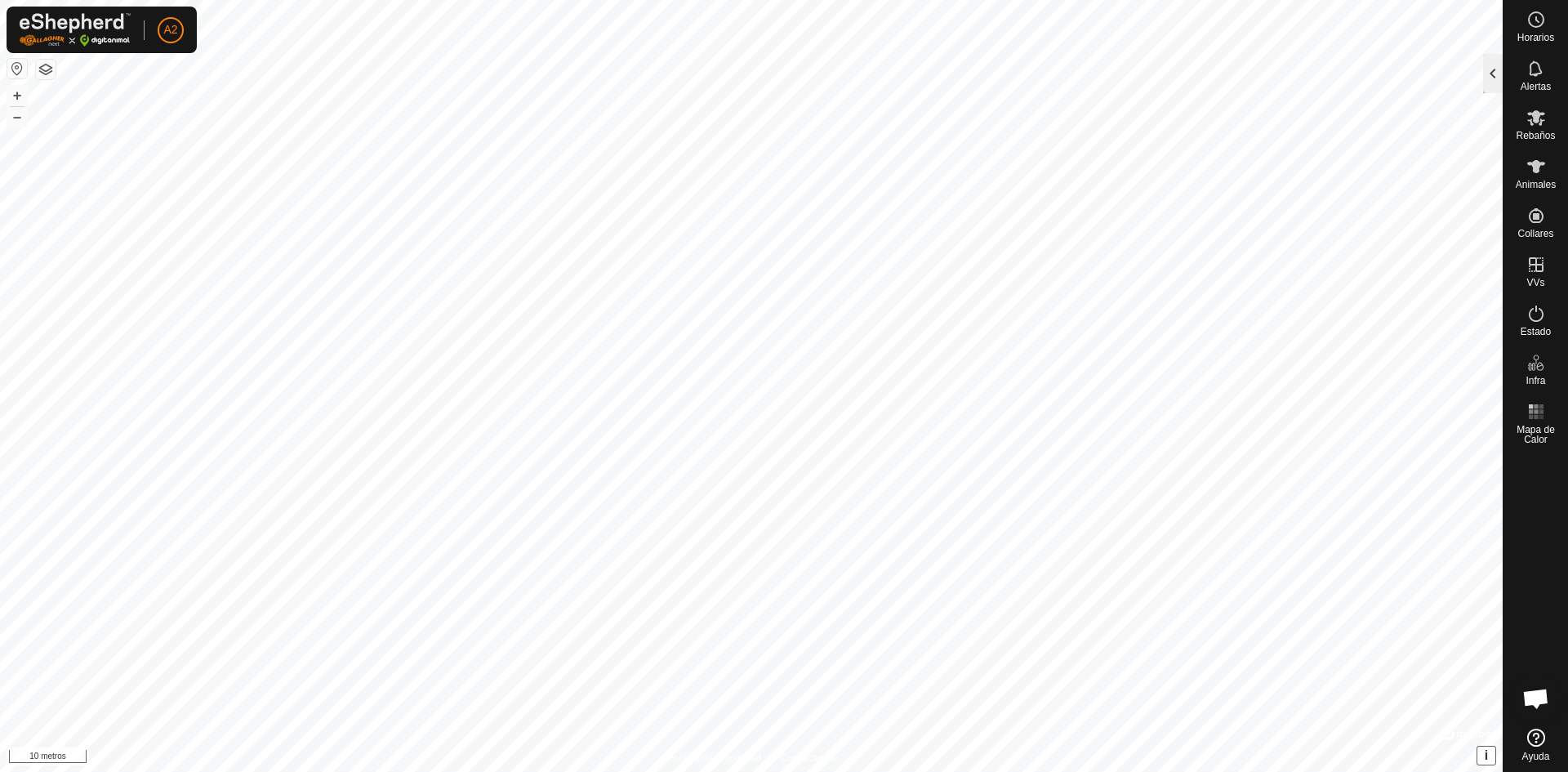
click at [1484, 62] on div at bounding box center [1493, 73] width 20 height 39
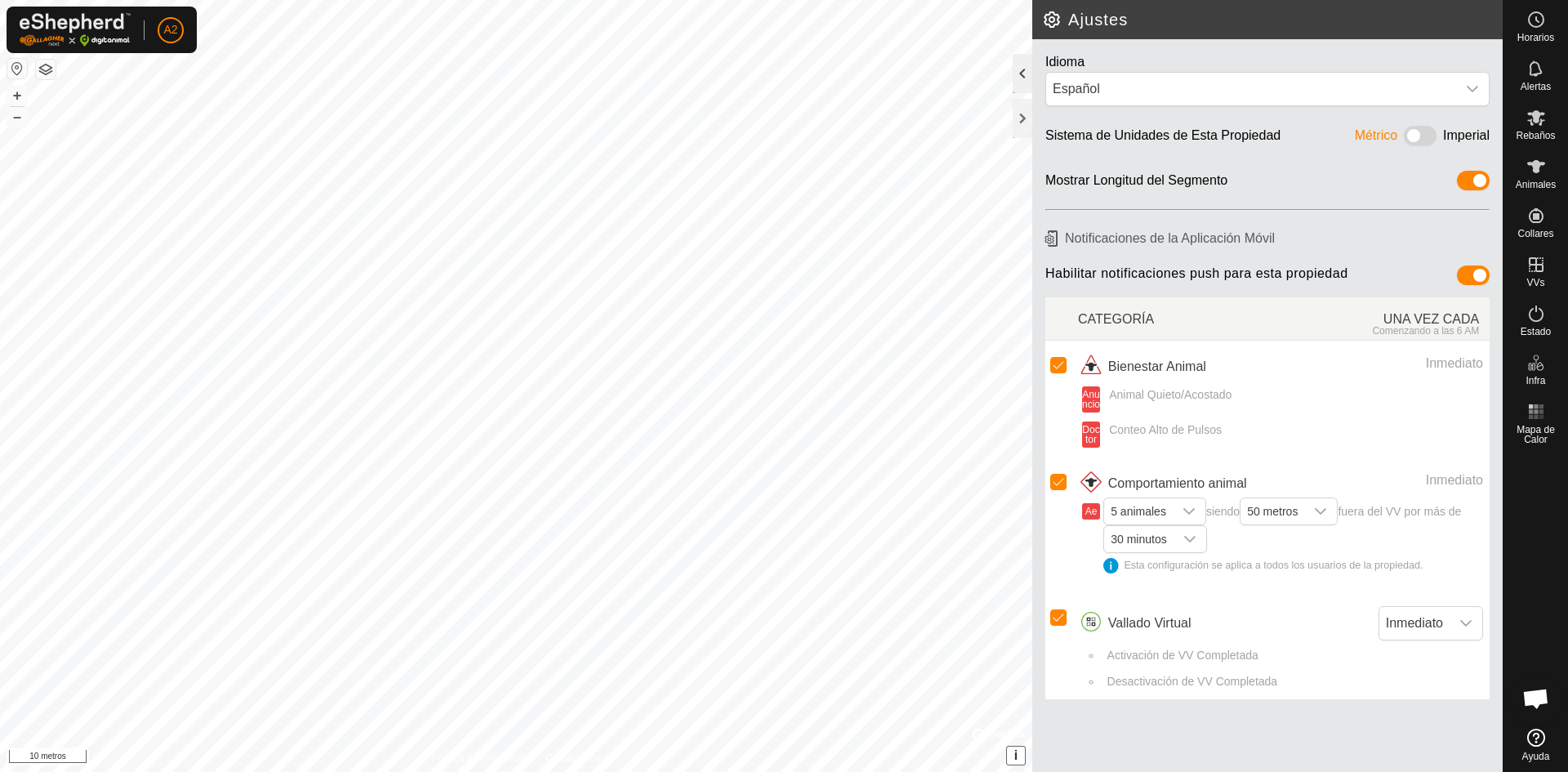
click at [1026, 74] on div at bounding box center [1023, 73] width 20 height 39
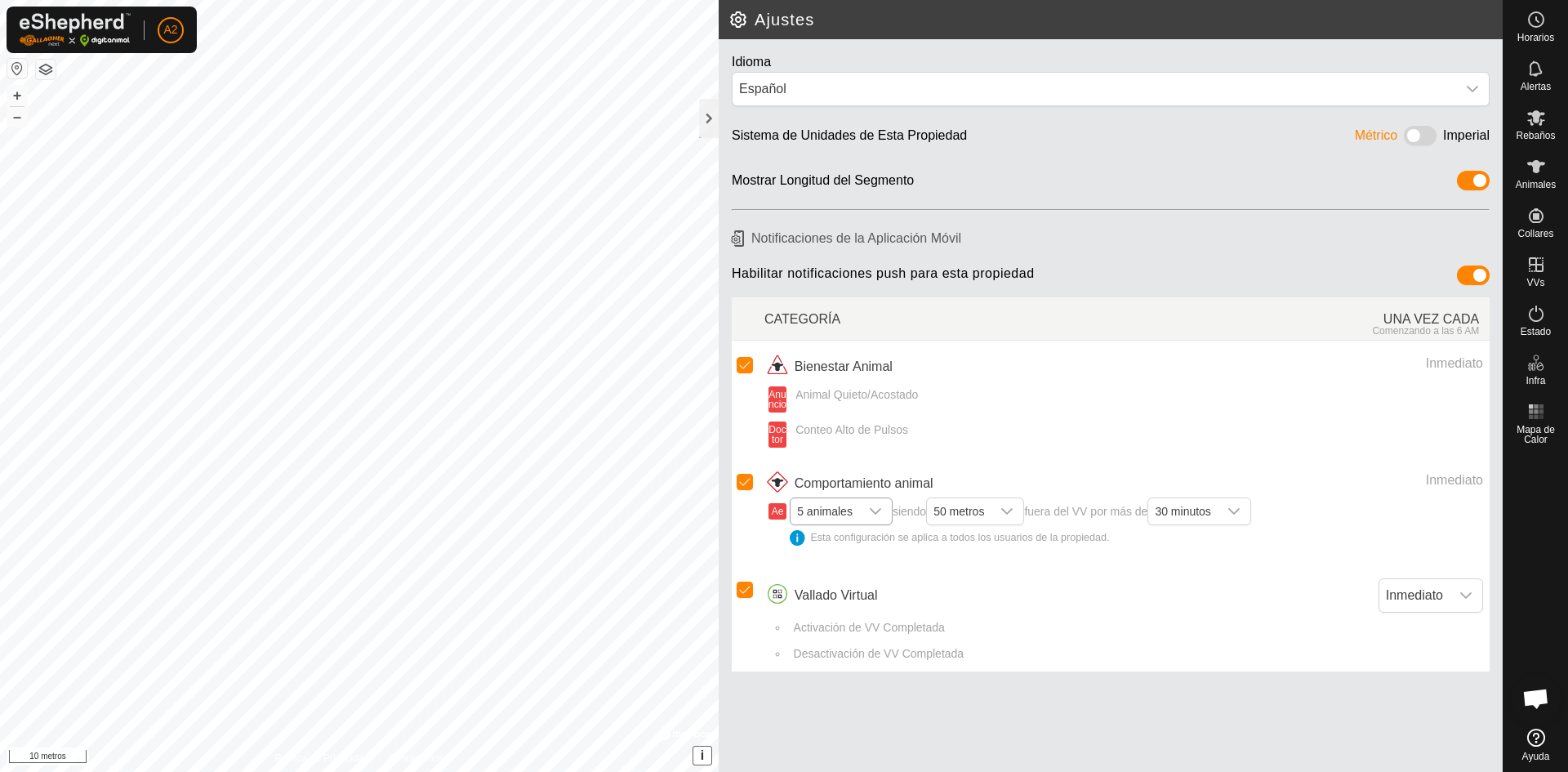
click at [874, 510] on icon "disparador desplegable" at bounding box center [875, 511] width 13 height 13
click at [151, 771] on html "A2 Horarios Alertas Rebaños Animales Collares VVs Estado Infra Mapa de Calor Ay…" at bounding box center [784, 386] width 1568 height 772
click at [704, 111] on div at bounding box center [709, 118] width 20 height 39
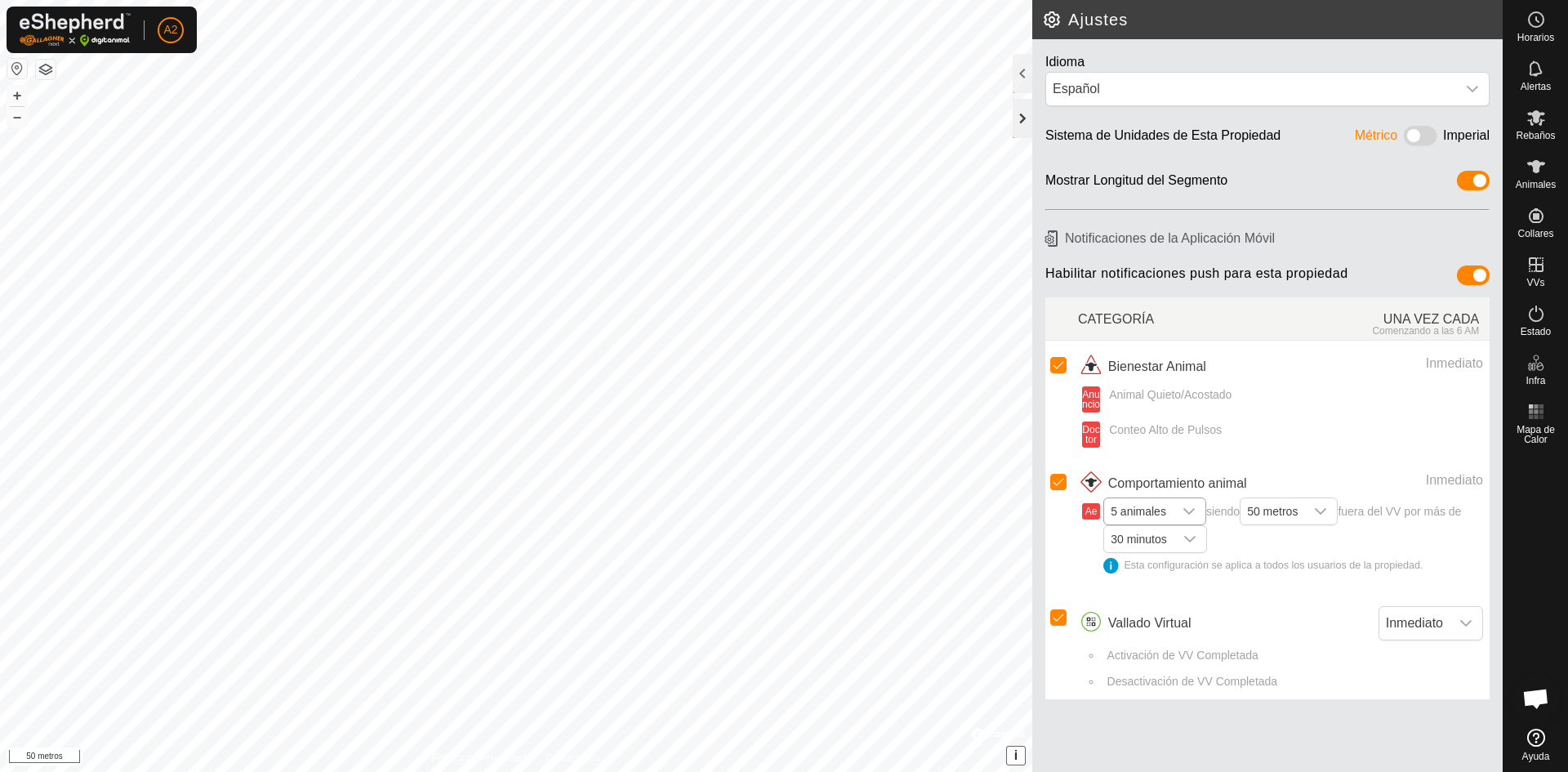
click at [1016, 118] on div at bounding box center [1023, 118] width 20 height 39
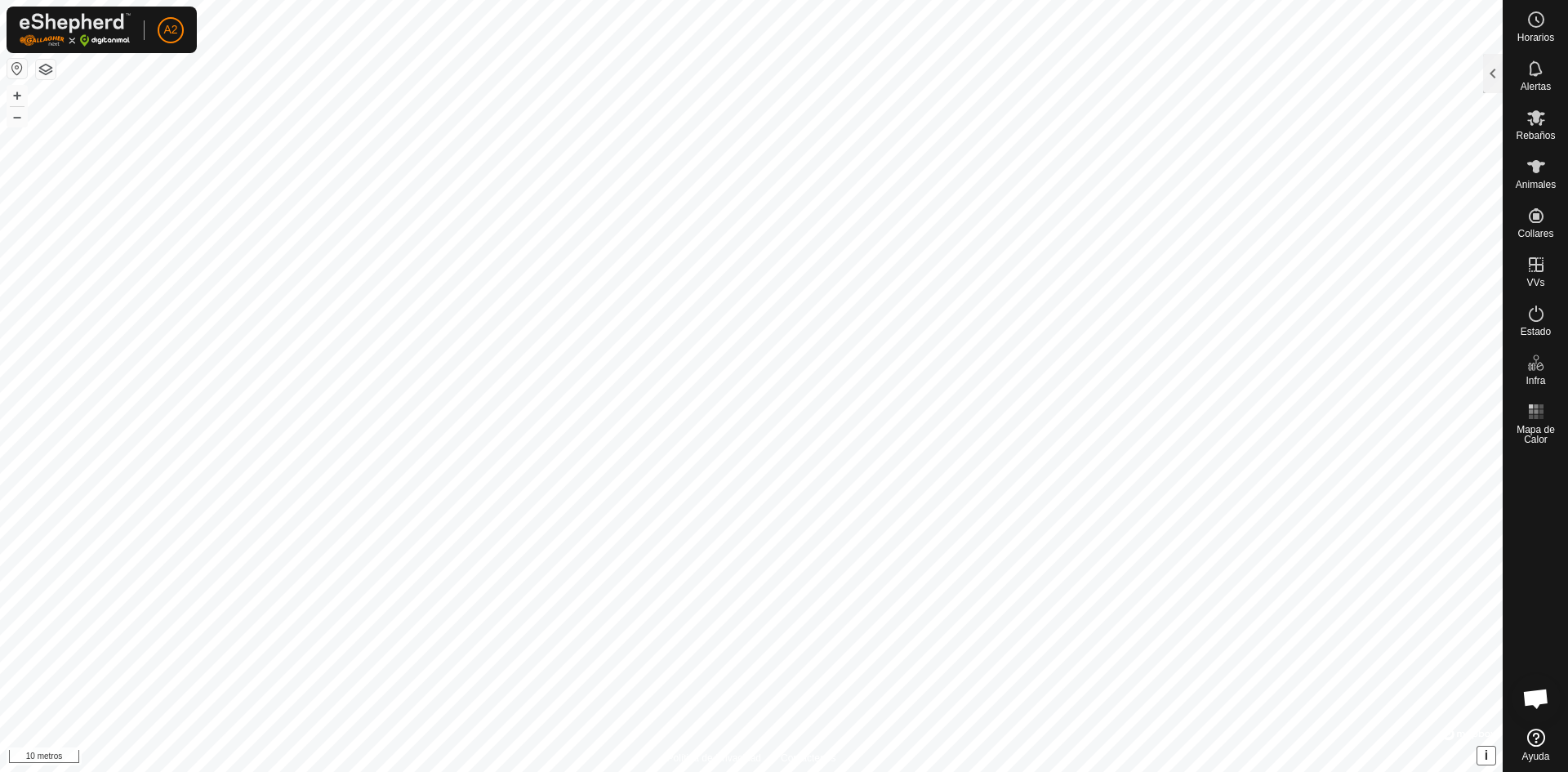
click at [1292, 771] on html "A2 Horarios Alertas Rebaños Animales Collares VVs Estado Infra Mapa de Calor Ay…" at bounding box center [784, 386] width 1568 height 772
